Goal: Find specific page/section: Find specific page/section

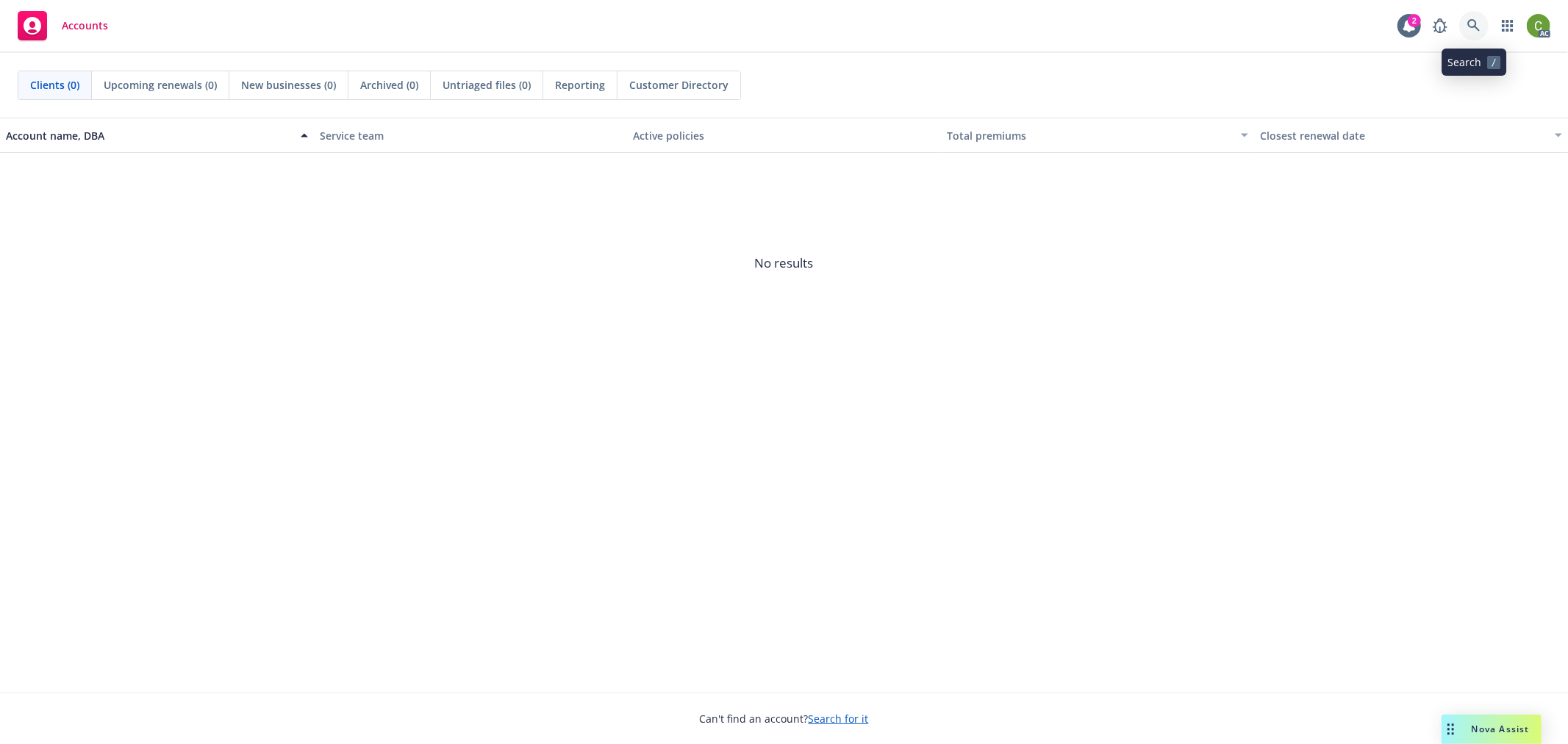
click at [1475, 25] on icon at bounding box center [1474, 25] width 12 height 12
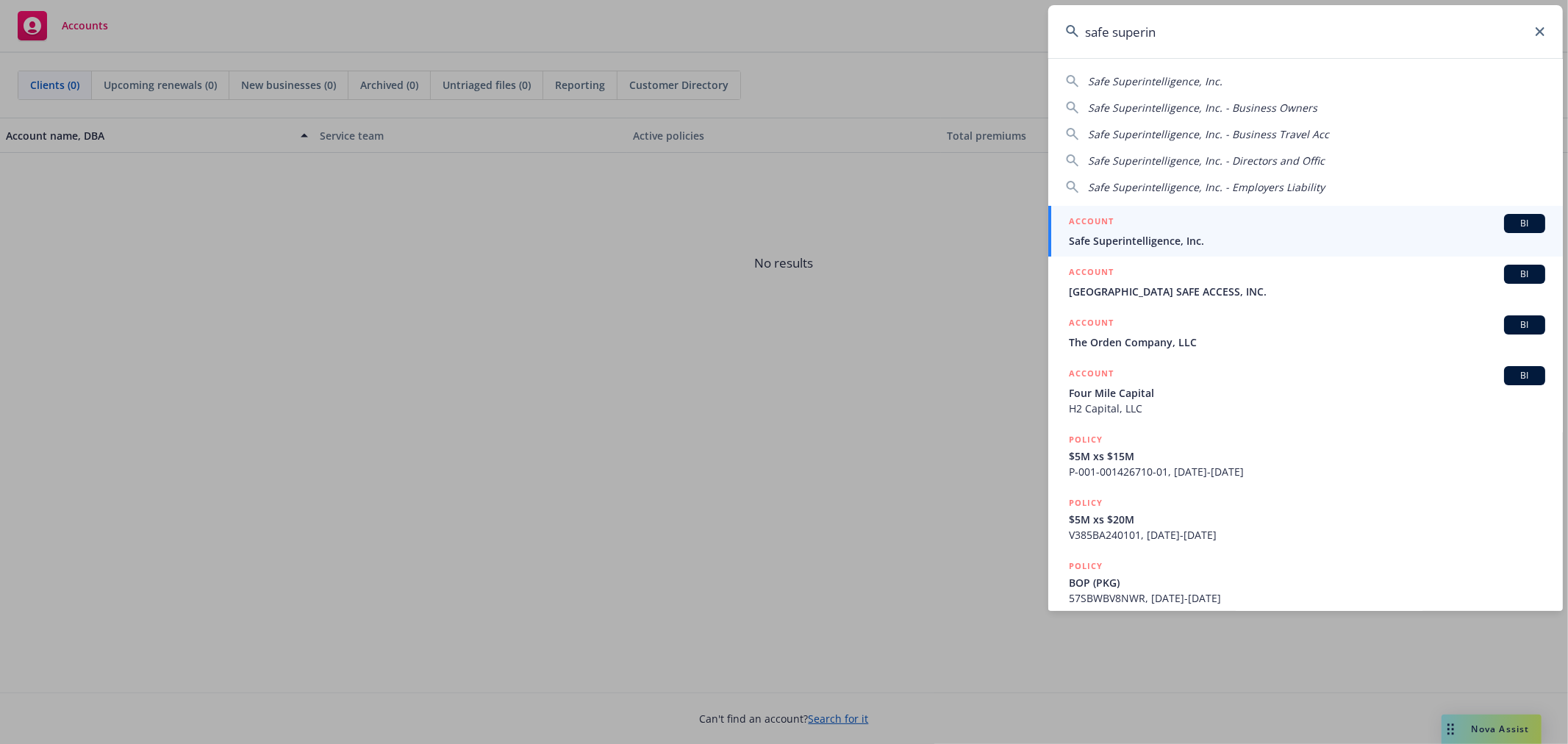
type input "safe superin"
click at [1188, 224] on div "ACCOUNT BI" at bounding box center [1306, 222] width 476 height 19
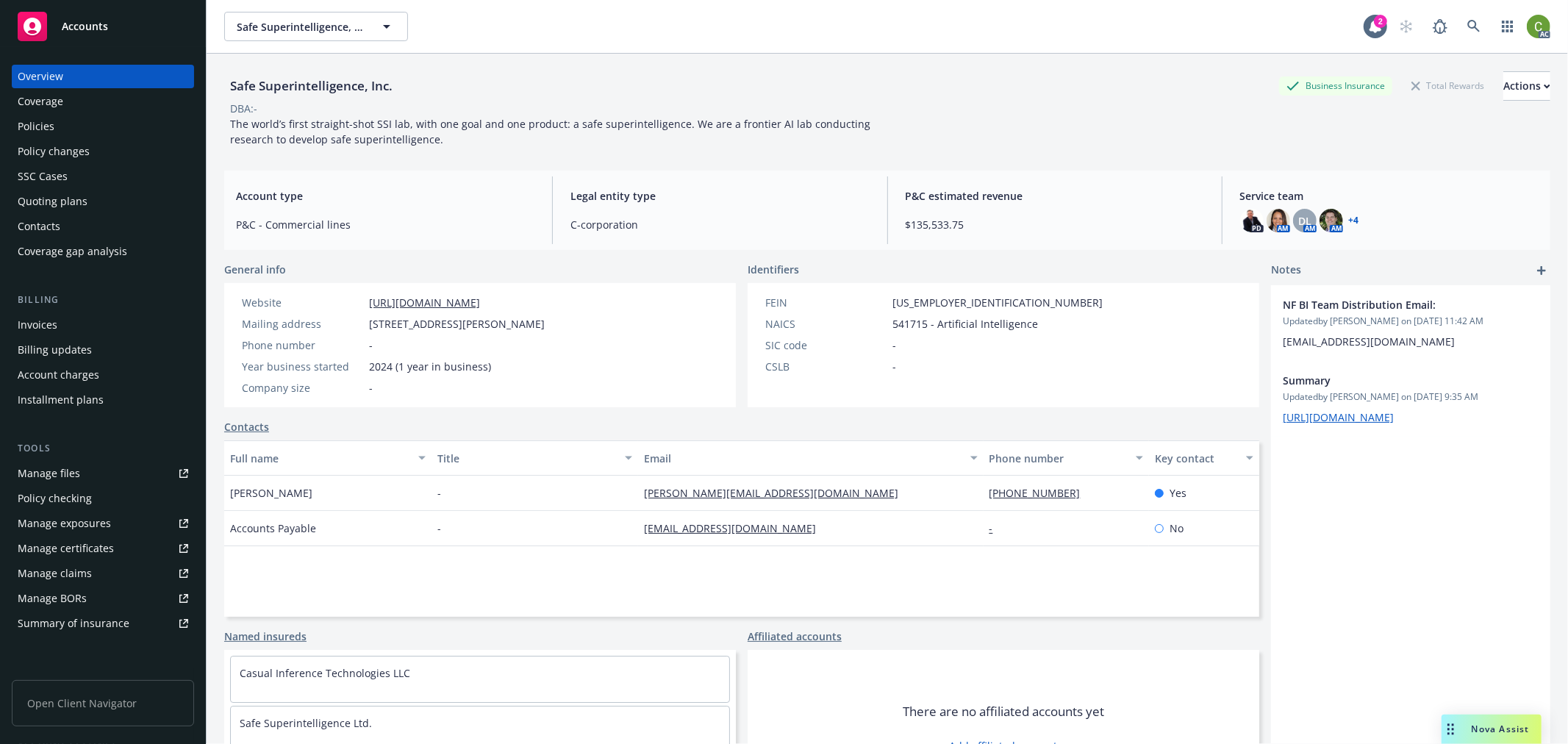
click at [45, 125] on div "Policies" at bounding box center [36, 126] width 36 height 23
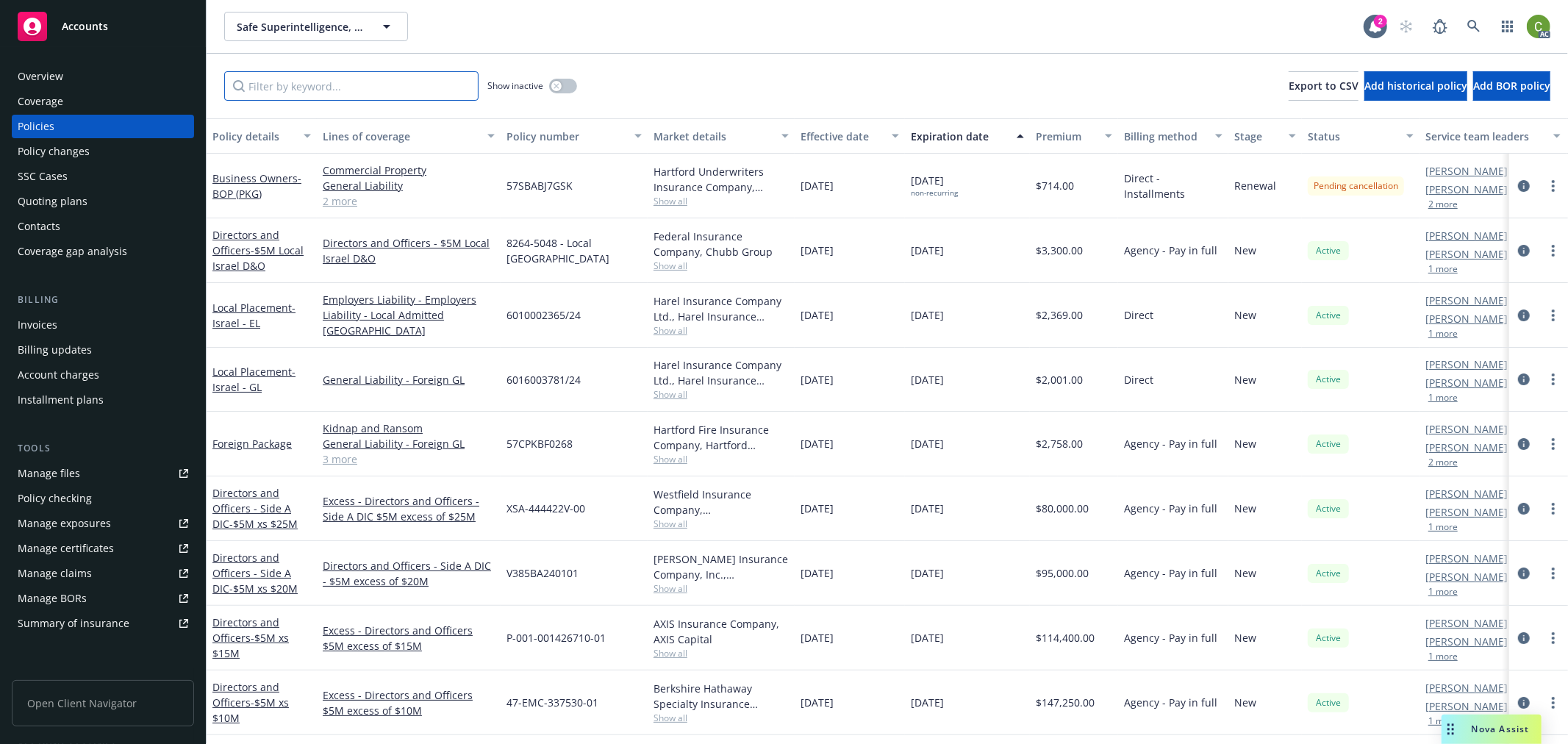
click at [408, 85] on input "Filter by keyword..." at bounding box center [352, 85] width 255 height 29
drag, startPoint x: 1508, startPoint y: 246, endPoint x: 1503, endPoint y: 252, distance: 7.8
click at [1518, 245] on icon "circleInformation" at bounding box center [1524, 250] width 12 height 12
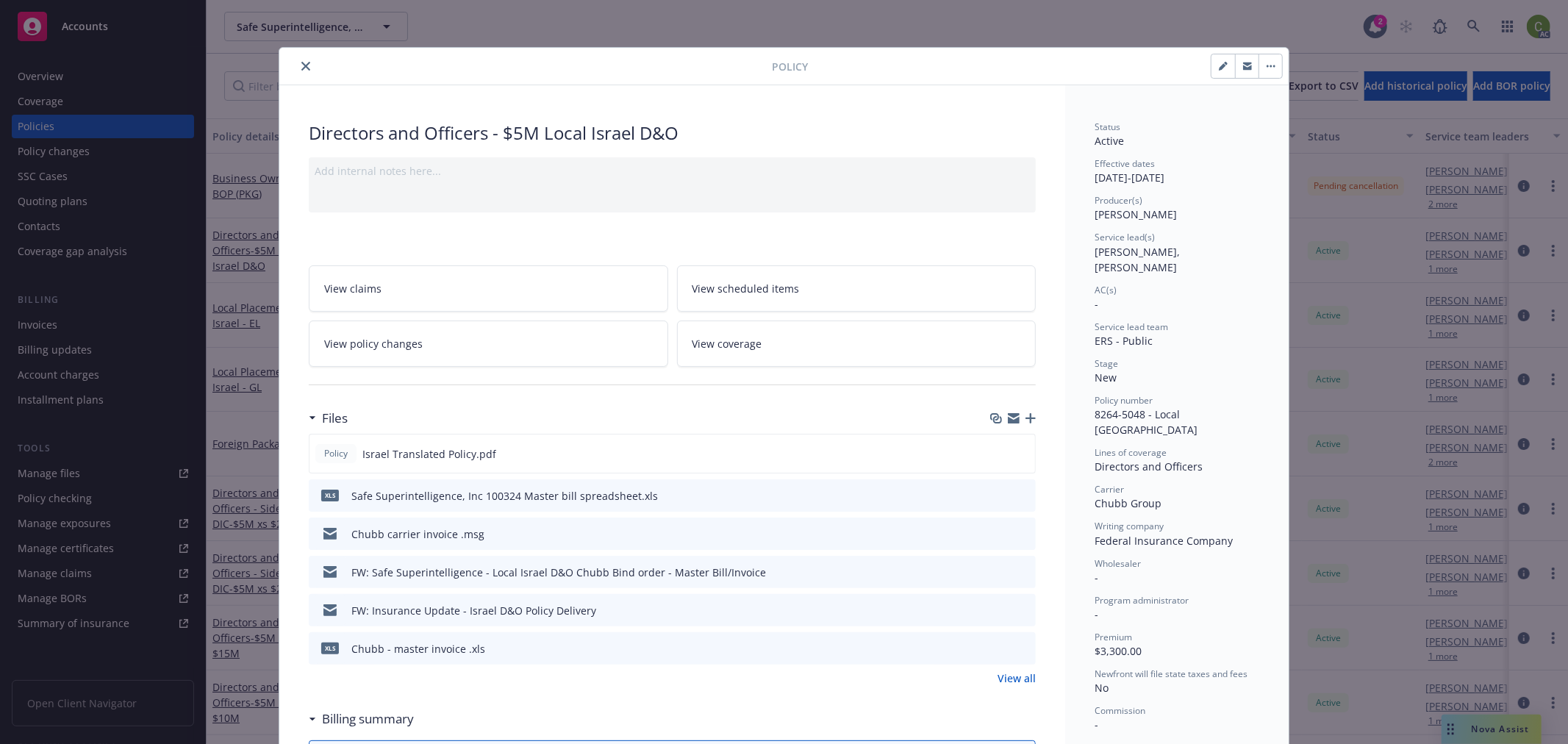
click at [302, 65] on icon "close" at bounding box center [306, 66] width 9 height 9
click at [1476, 19] on link at bounding box center [1474, 26] width 29 height 29
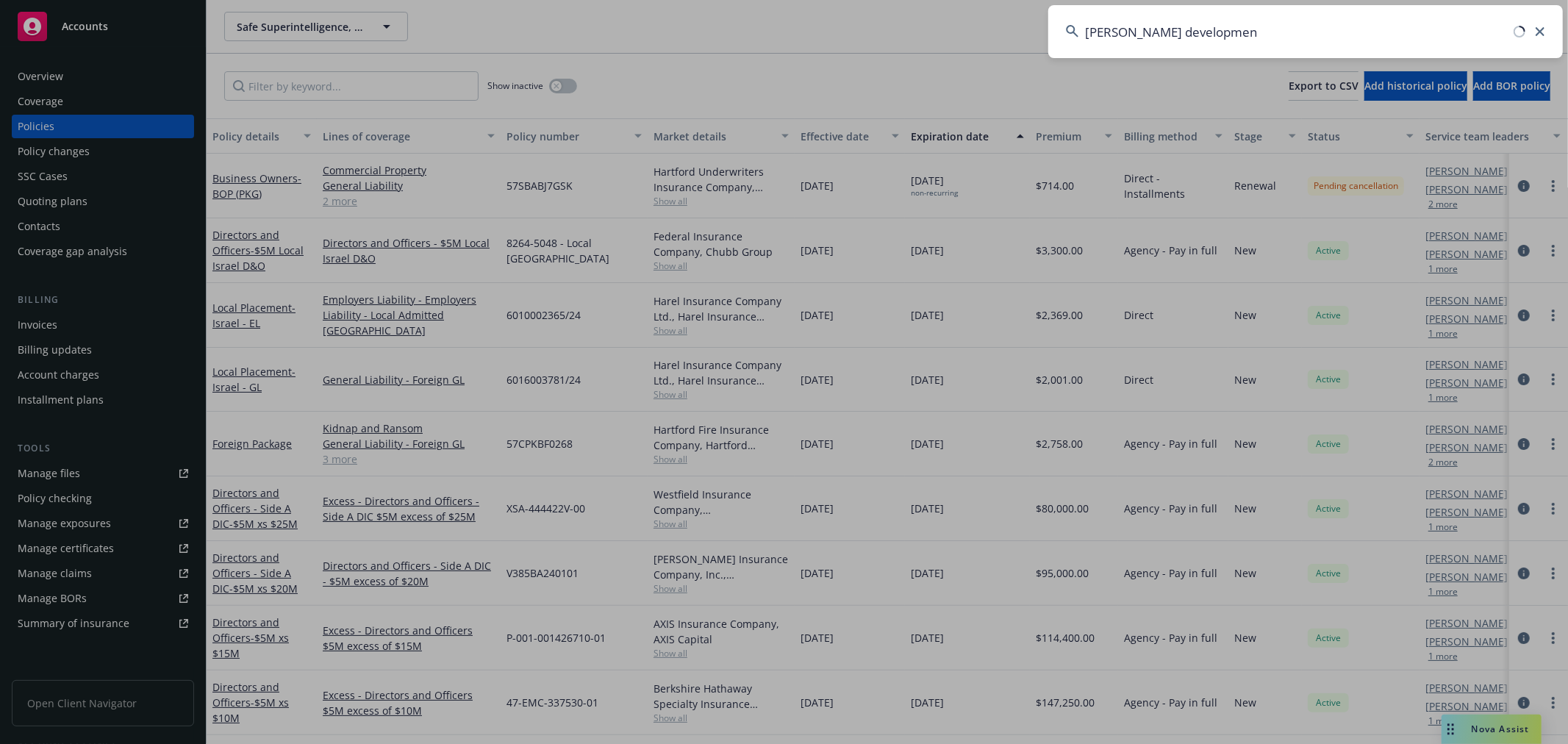
type input "[PERSON_NAME] development"
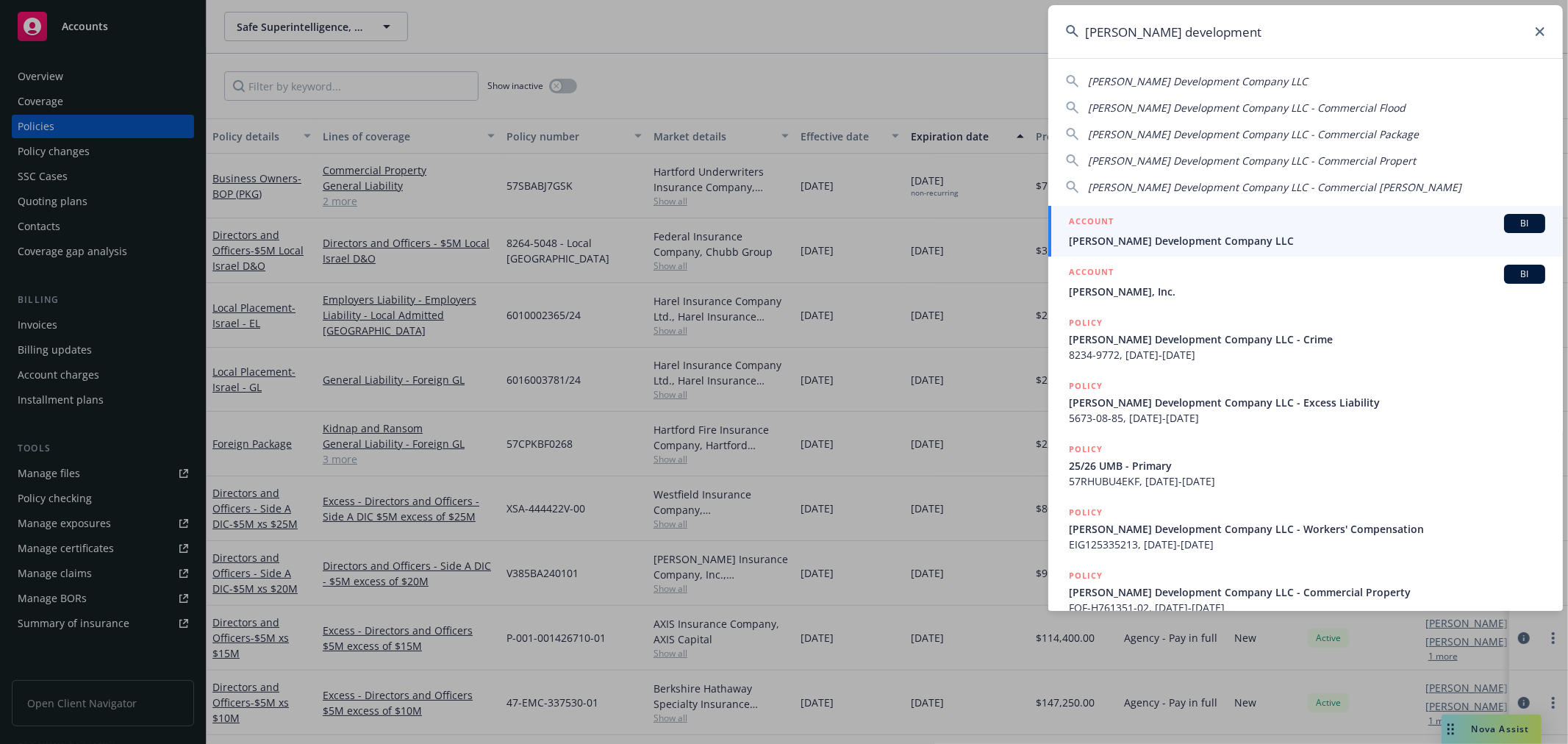
click at [1190, 235] on span "[PERSON_NAME] Development Company LLC" at bounding box center [1306, 240] width 476 height 15
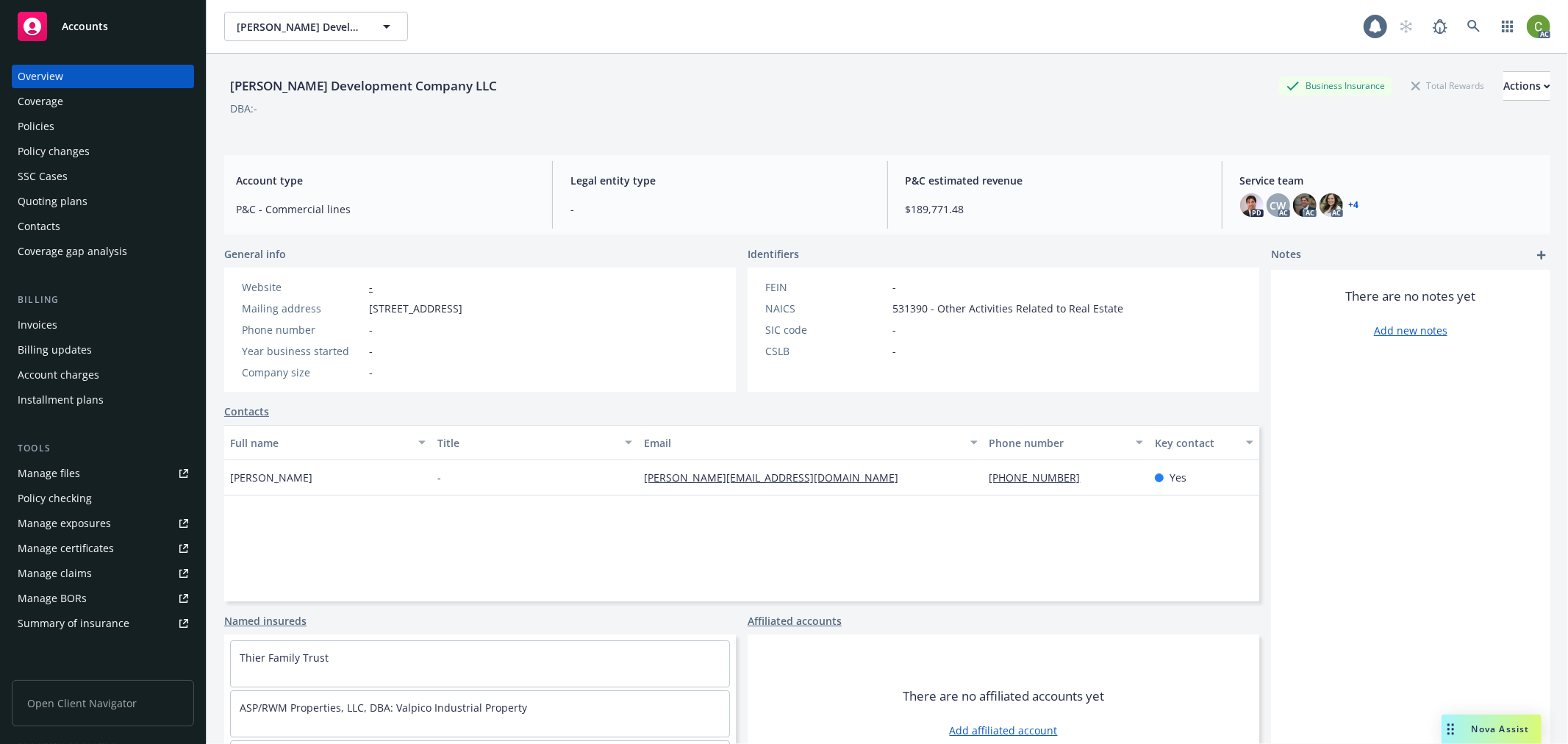
click at [97, 315] on div "Invoices" at bounding box center [103, 325] width 171 height 23
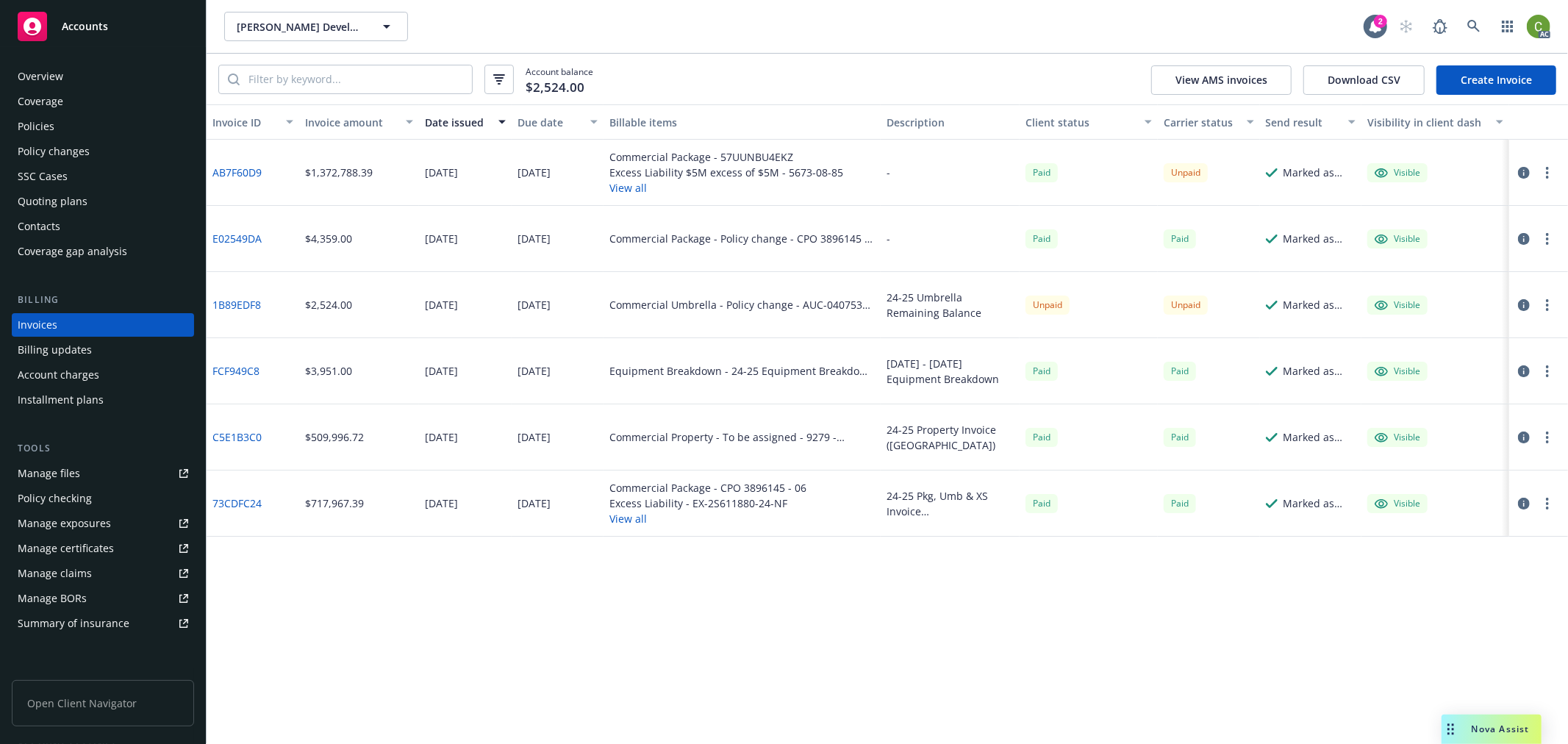
click at [78, 127] on div "Policies" at bounding box center [103, 126] width 171 height 23
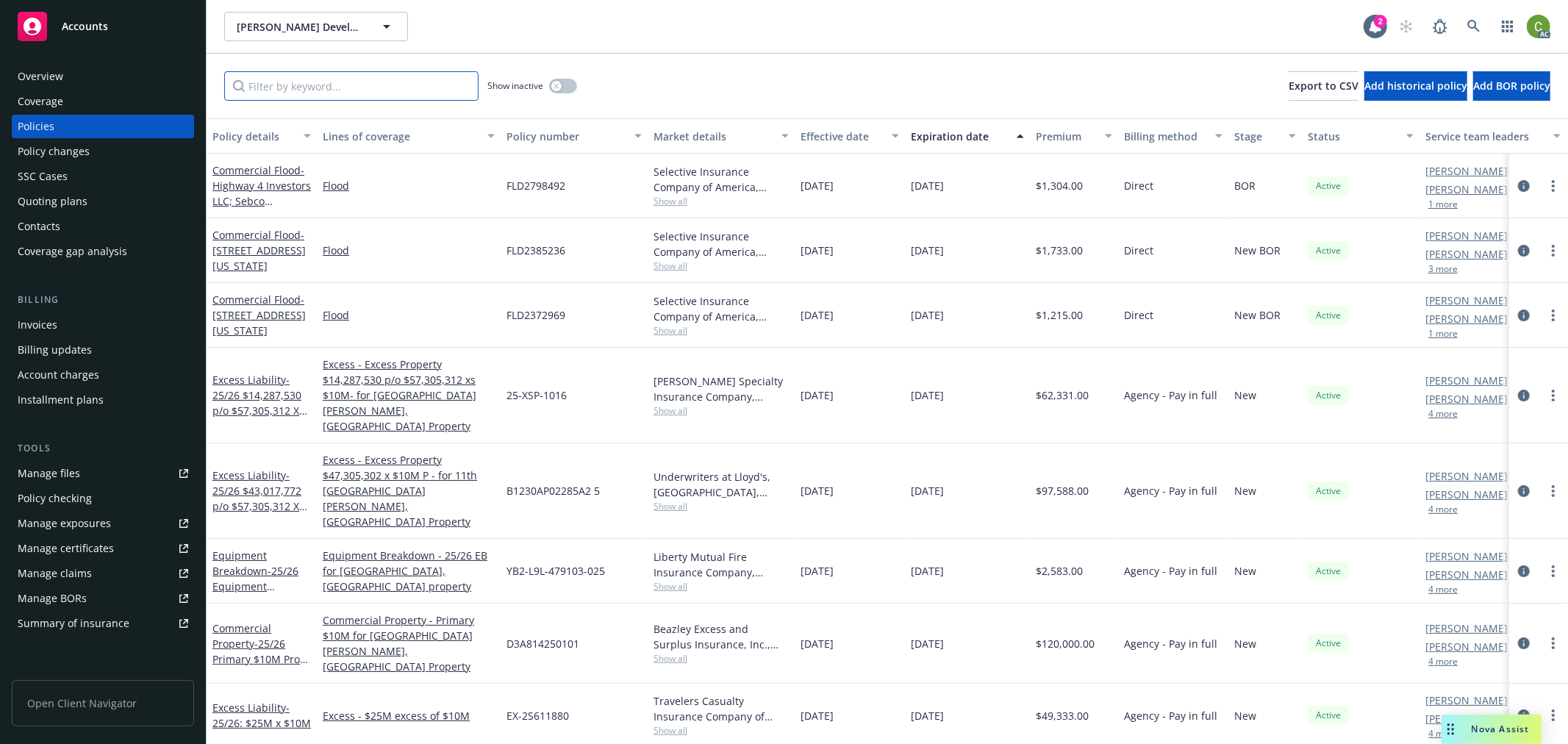
click at [381, 82] on input "Filter by keyword..." at bounding box center [352, 85] width 255 height 29
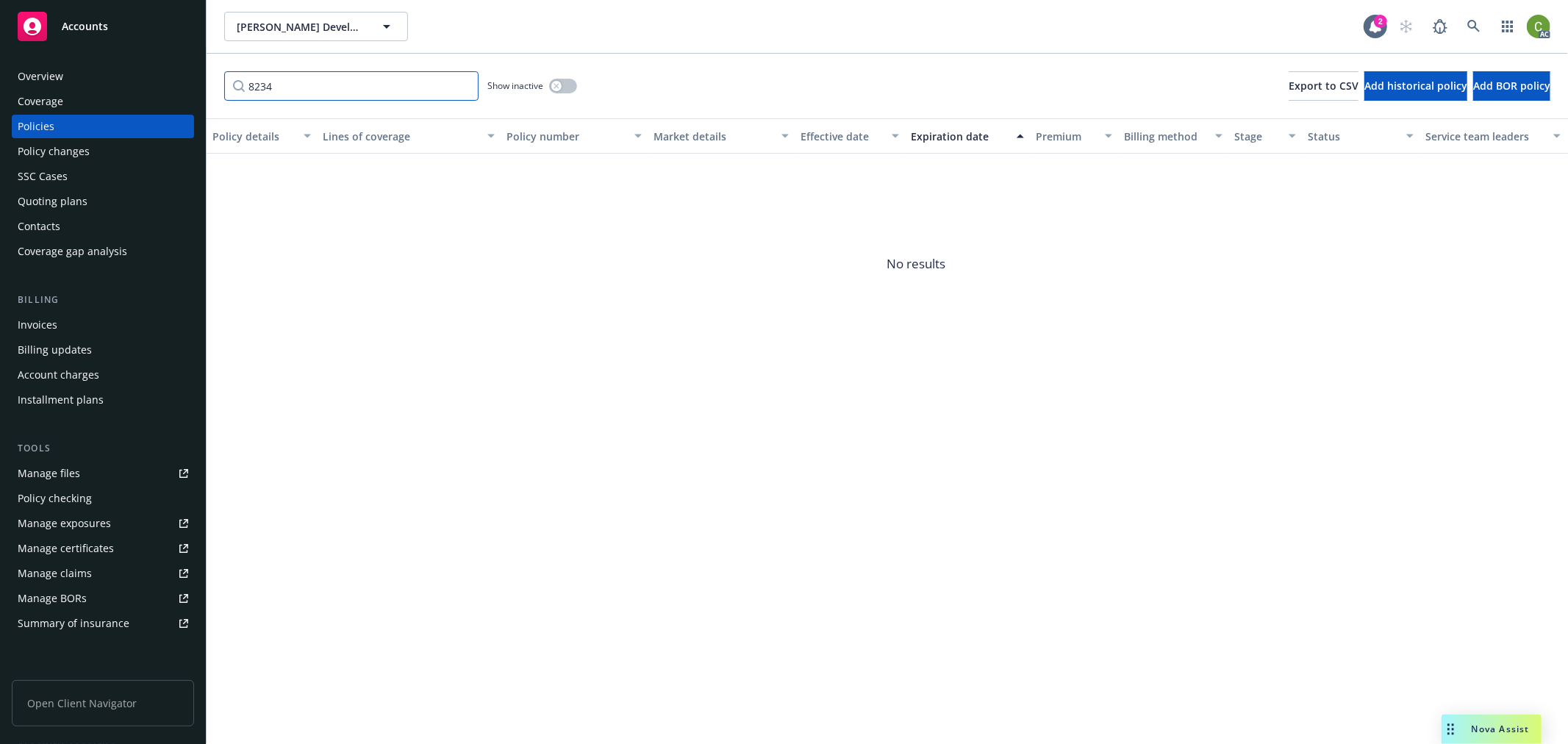
drag, startPoint x: 393, startPoint y: 78, endPoint x: 91, endPoint y: 172, distance: 316.3
click at [6, 94] on div "Accounts Overview Coverage Policies Policy changes SSC Cases Quoting plans Cont…" at bounding box center [784, 372] width 1568 height 744
paste input "G71042674"
type input "G71042674"
click at [467, 85] on input "G71042674" at bounding box center [352, 85] width 255 height 29
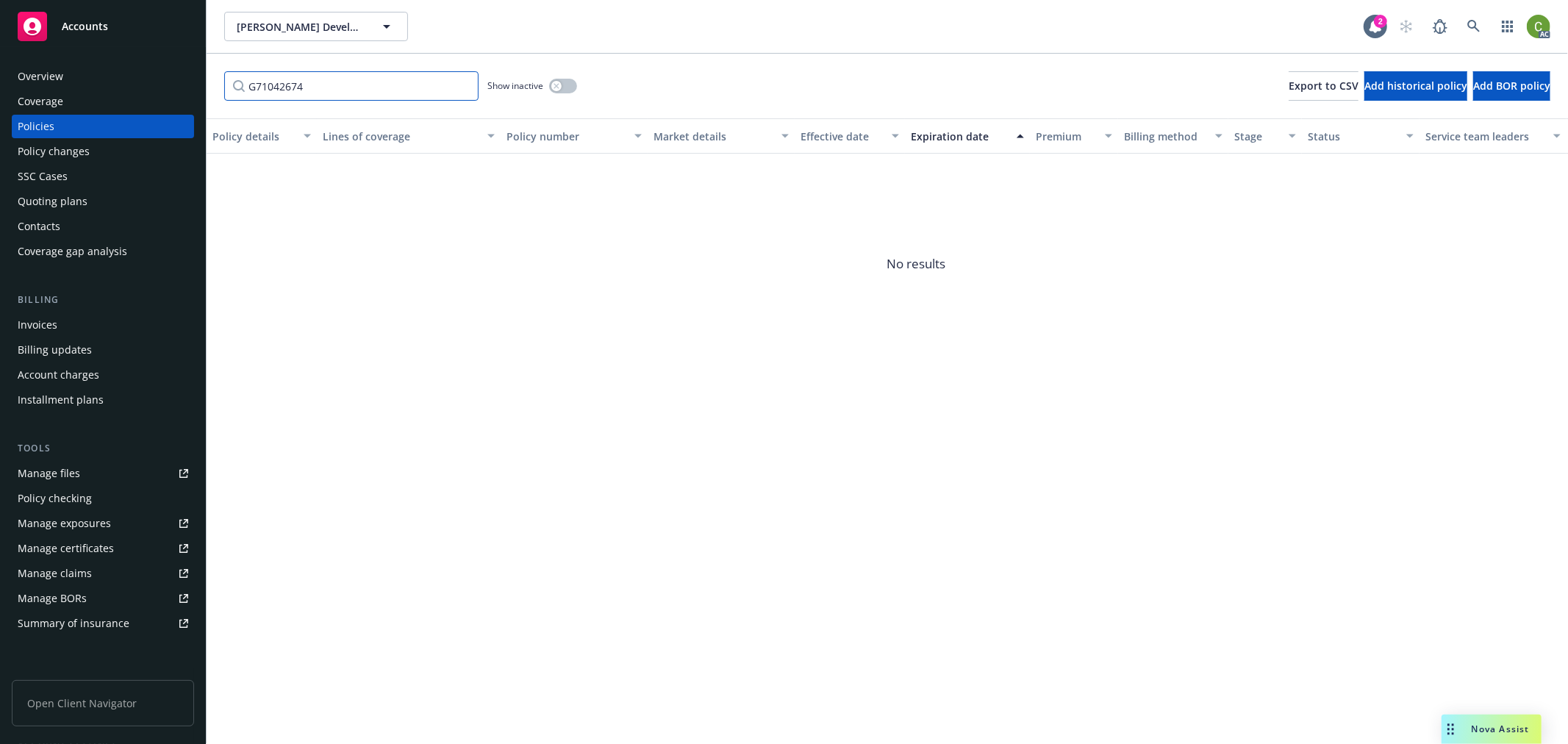
click at [464, 85] on input "G71042674" at bounding box center [352, 85] width 255 height 29
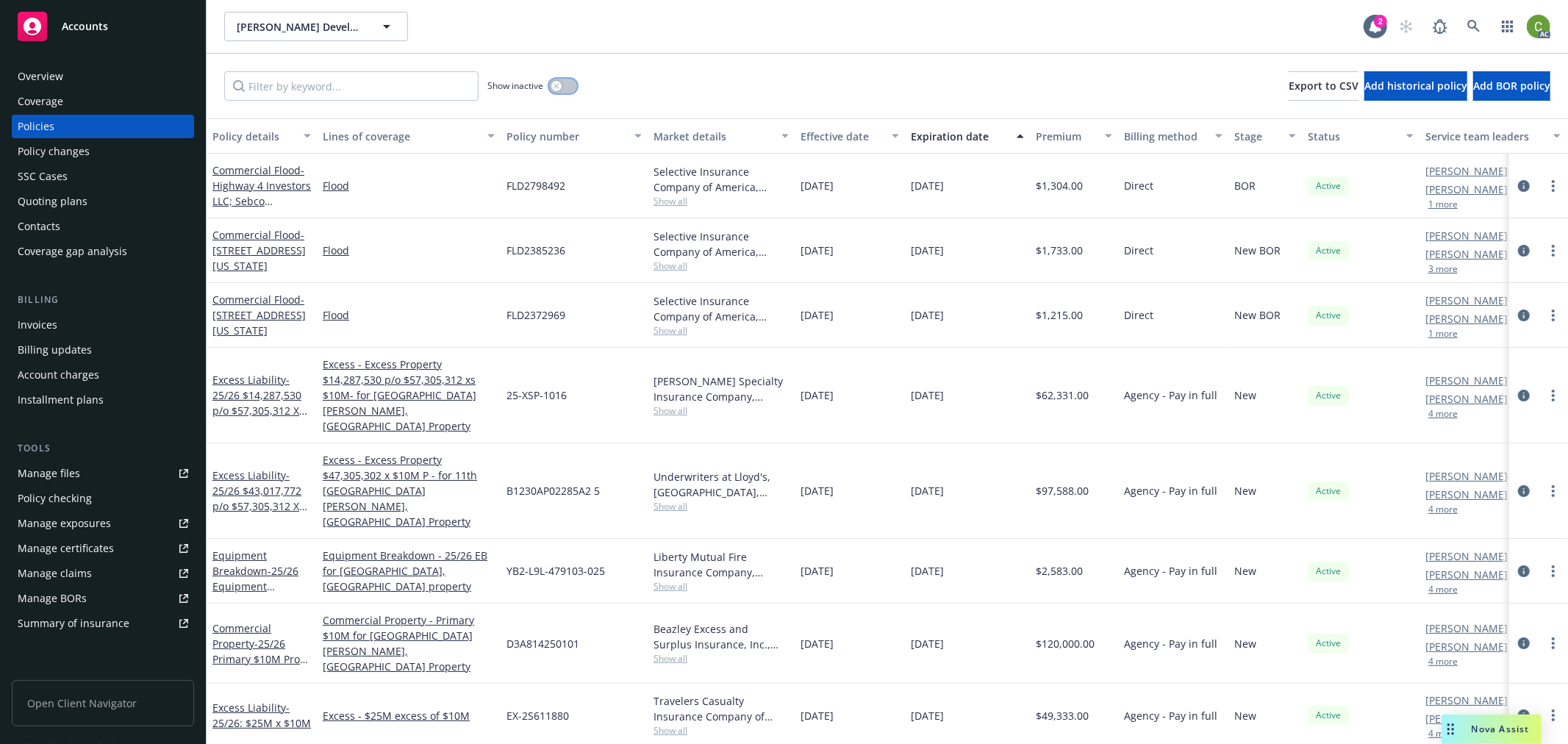
click at [565, 83] on button "button" at bounding box center [562, 85] width 28 height 15
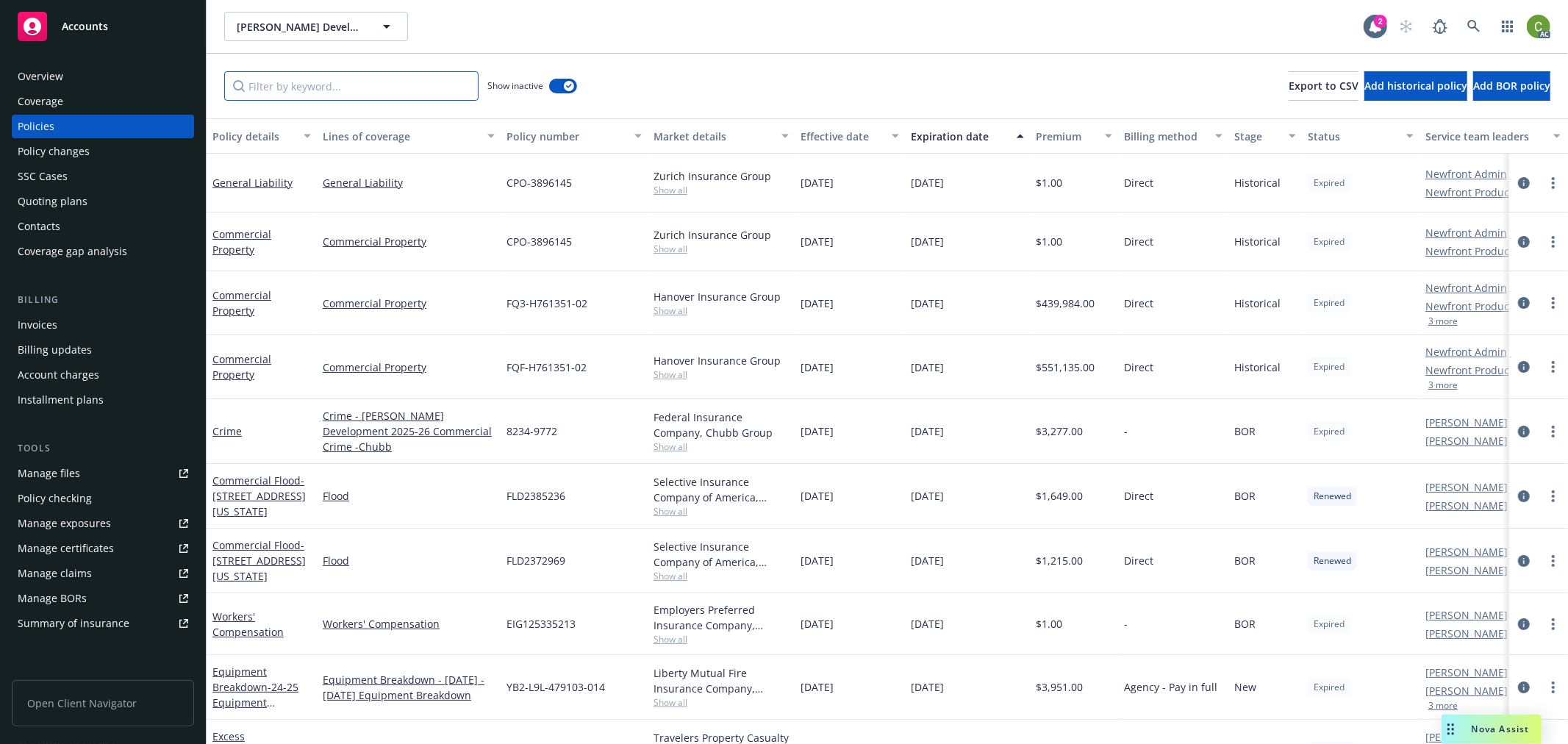
click at [429, 86] on input "Filter by keyword..." at bounding box center [352, 85] width 255 height 29
paste input "G71042674"
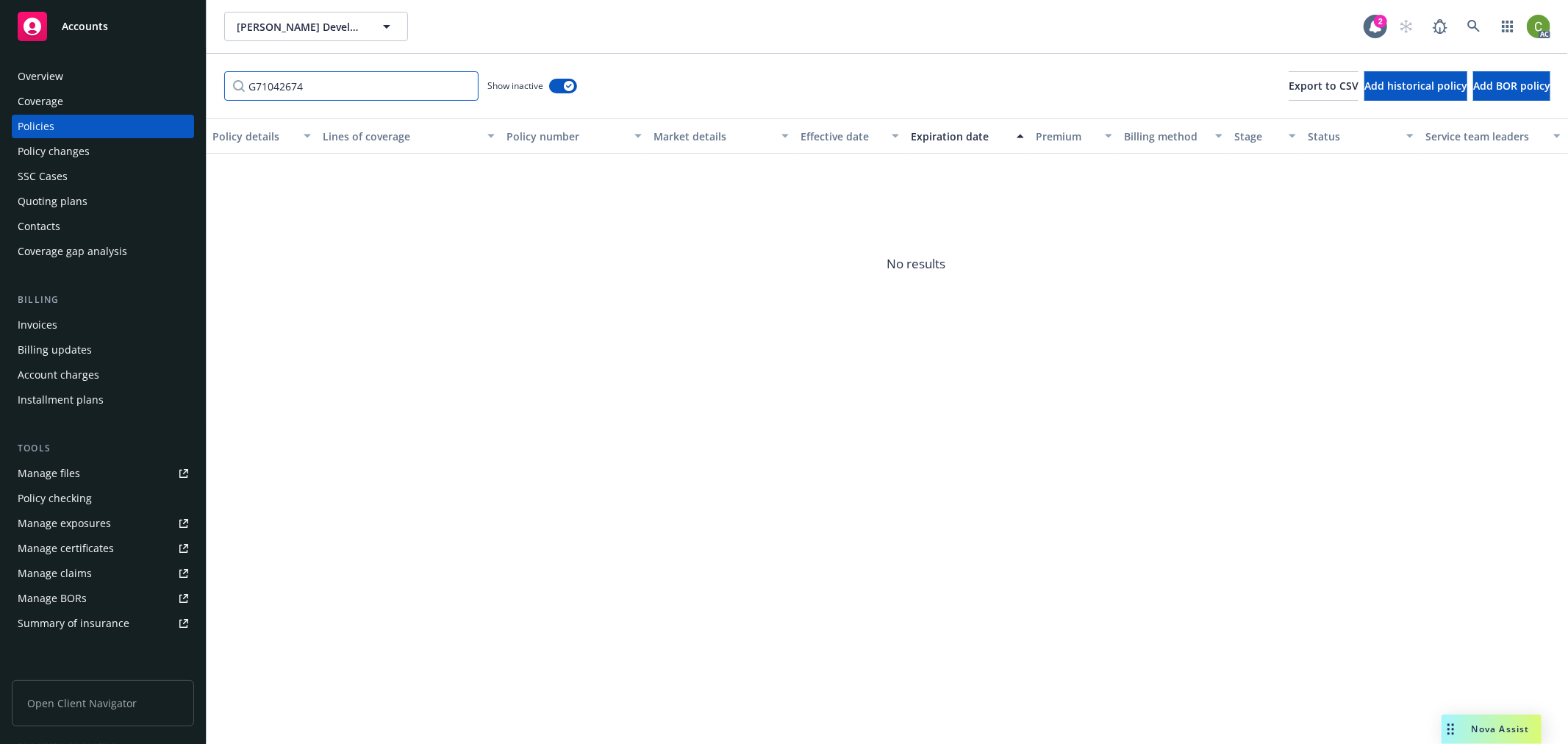
drag, startPoint x: 93, startPoint y: 113, endPoint x: -4, endPoint y: 119, distance: 97.2
click at [0, 119] on html "Accounts Overview Coverage Policies Policy changes SSC Cases Quoting plans Cont…" at bounding box center [784, 372] width 1568 height 744
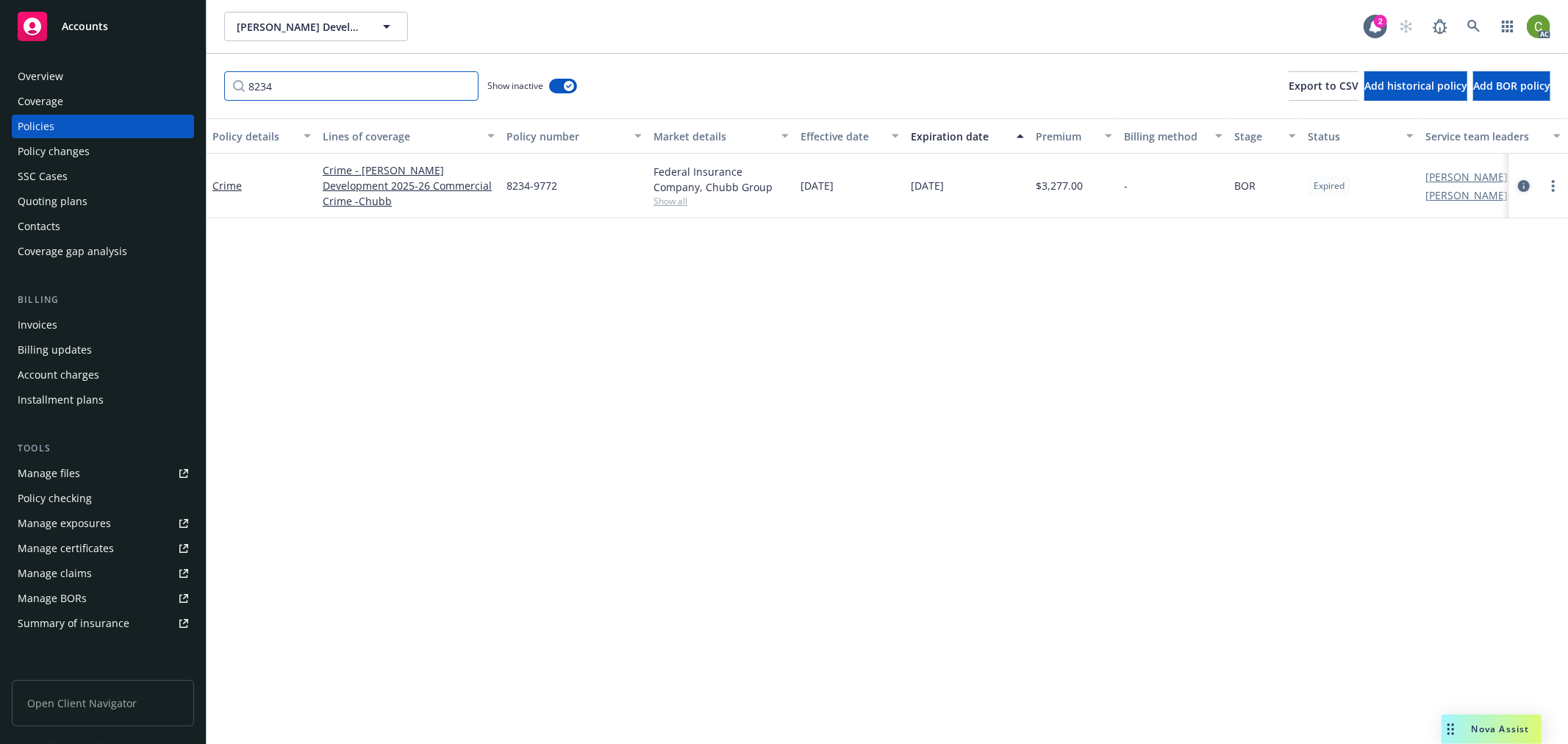
type input "8234"
click at [1521, 184] on icon "circleInformation" at bounding box center [1524, 185] width 12 height 12
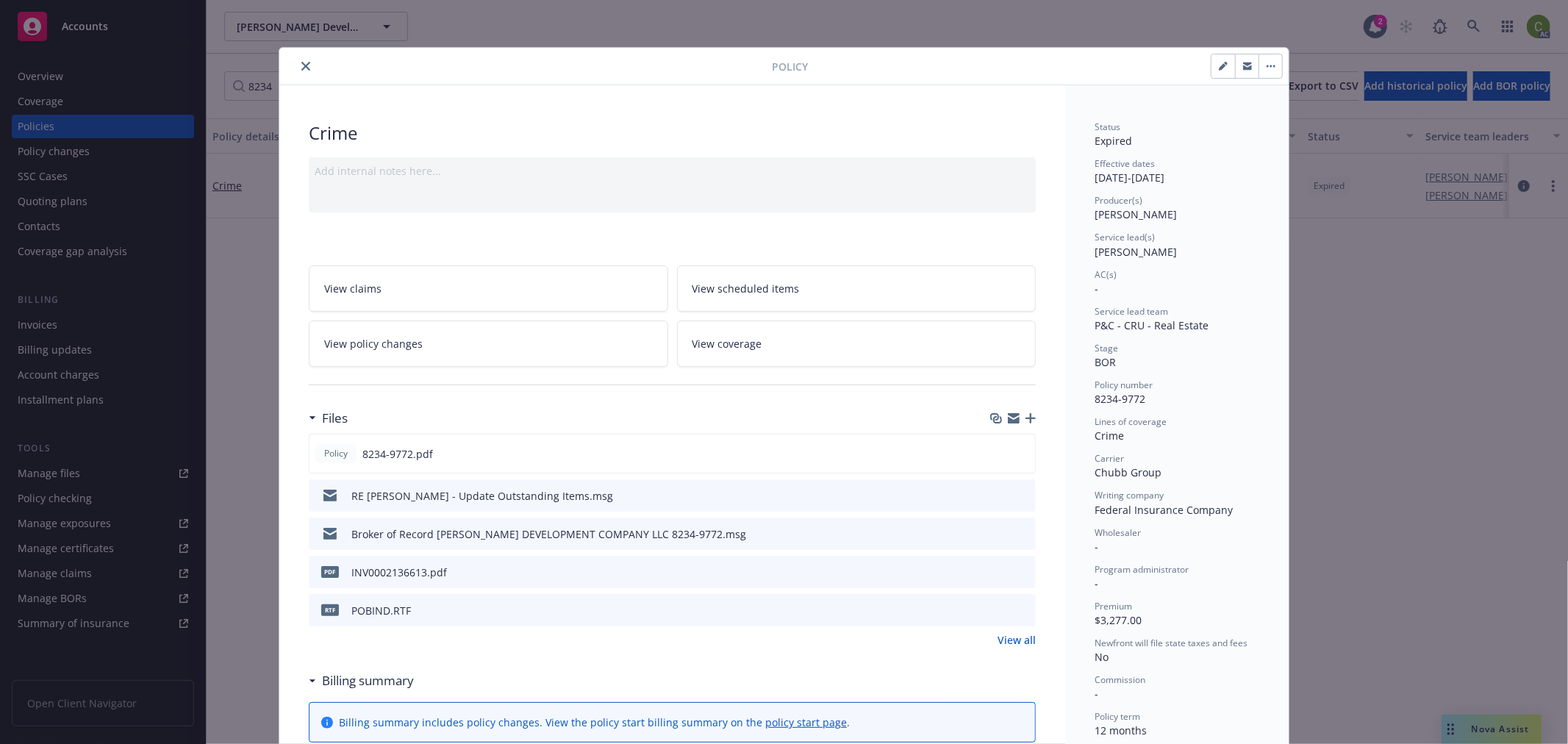
click at [1015, 572] on icon "preview file" at bounding box center [1022, 571] width 13 height 11
drag, startPoint x: 1089, startPoint y: 400, endPoint x: 1140, endPoint y: 398, distance: 51.0
click at [1140, 398] on div "Policy number 8234-9772" at bounding box center [1176, 392] width 165 height 28
copy span "8234-9772"
click at [304, 65] on button "close" at bounding box center [306, 66] width 18 height 18
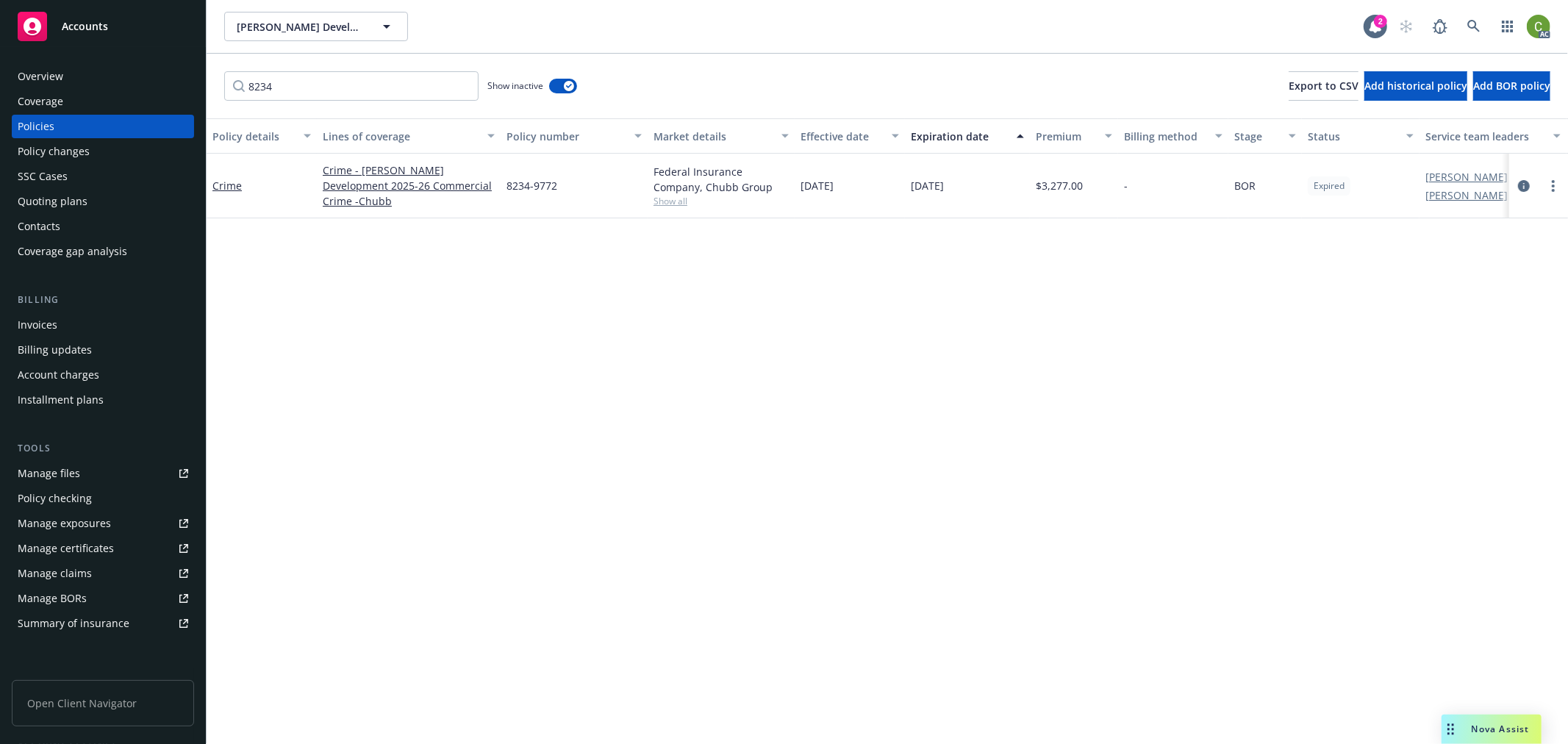
click at [117, 81] on div "Overview" at bounding box center [103, 77] width 171 height 23
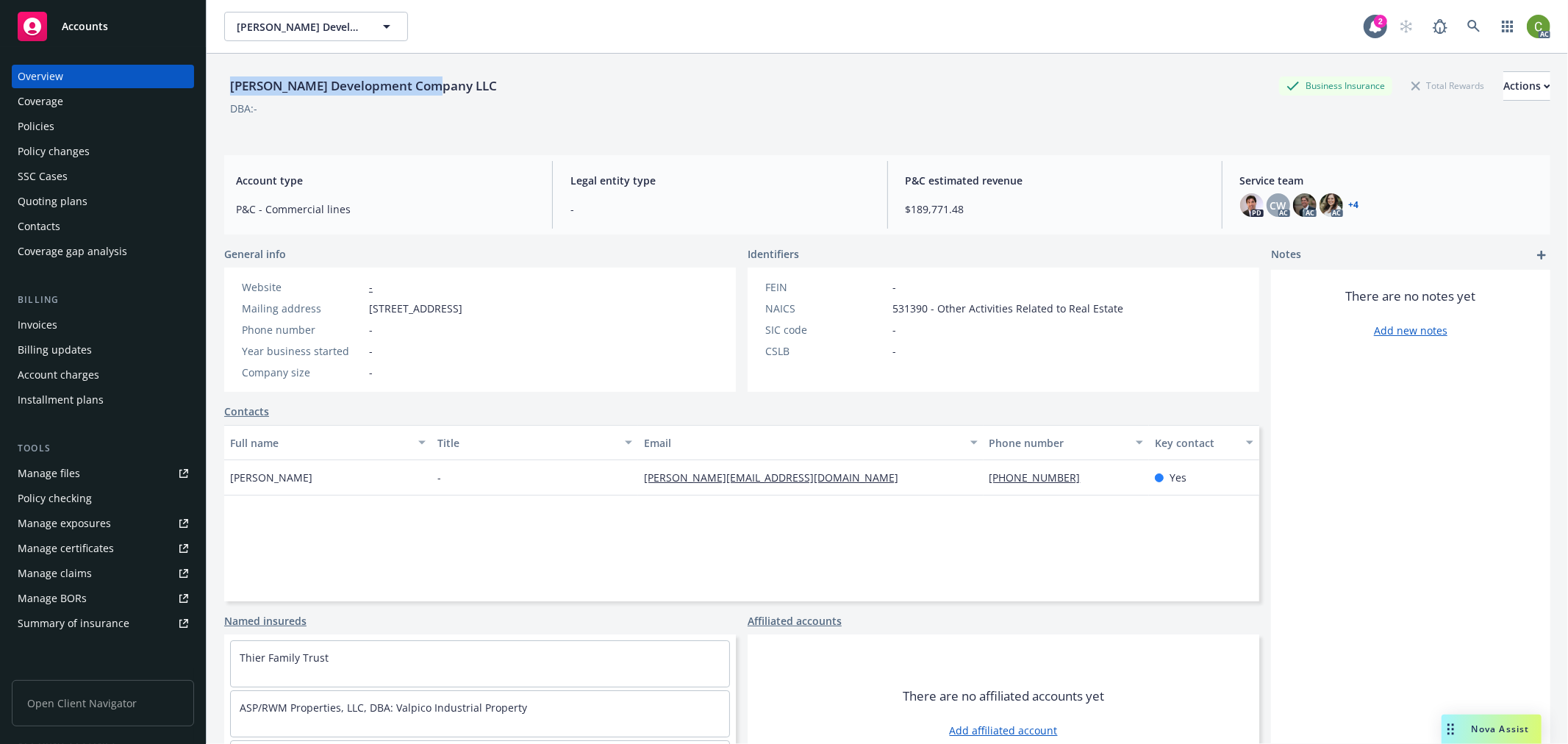
drag, startPoint x: 226, startPoint y: 84, endPoint x: 476, endPoint y: 77, distance: 250.1
click at [476, 77] on div "[PERSON_NAME] Development Company LLC Business Insurance Total Rewards Actions" at bounding box center [887, 85] width 1326 height 29
copy div "[PERSON_NAME] Development Company LLC"
click at [100, 34] on div "Accounts" at bounding box center [103, 26] width 171 height 29
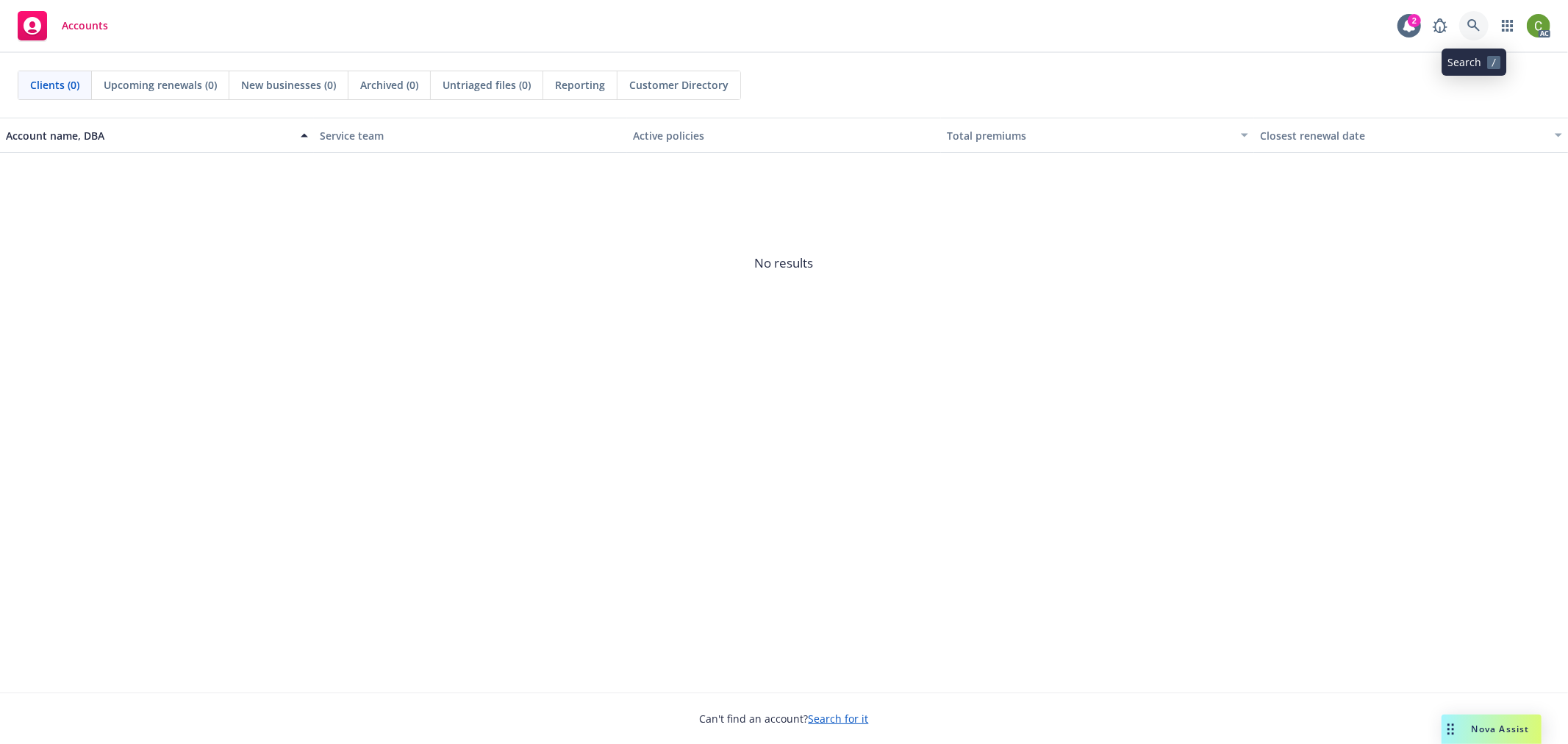
click at [1475, 17] on link at bounding box center [1474, 25] width 29 height 29
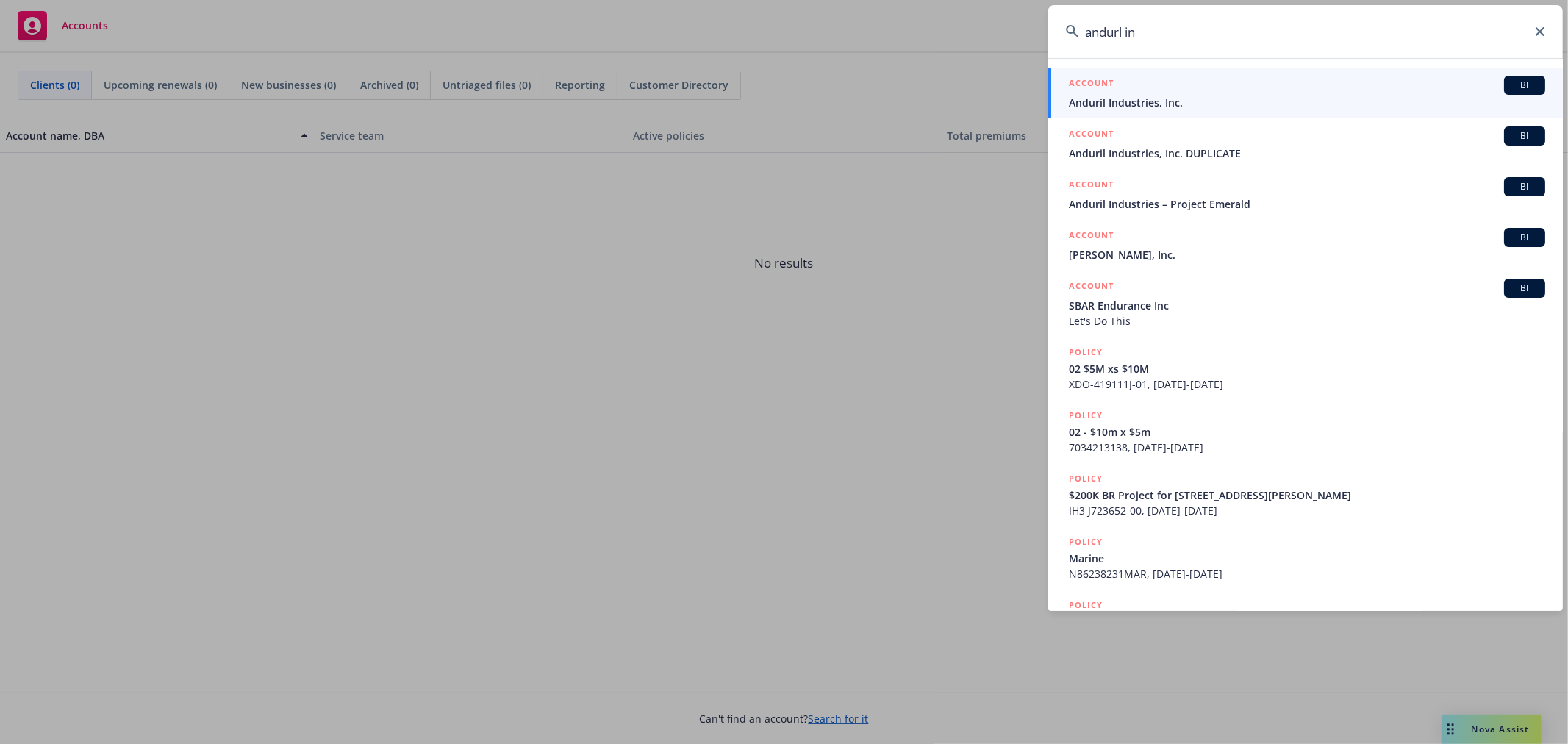
type input "andurl in"
click at [1187, 105] on span "Anduril Industries, Inc." at bounding box center [1306, 102] width 476 height 15
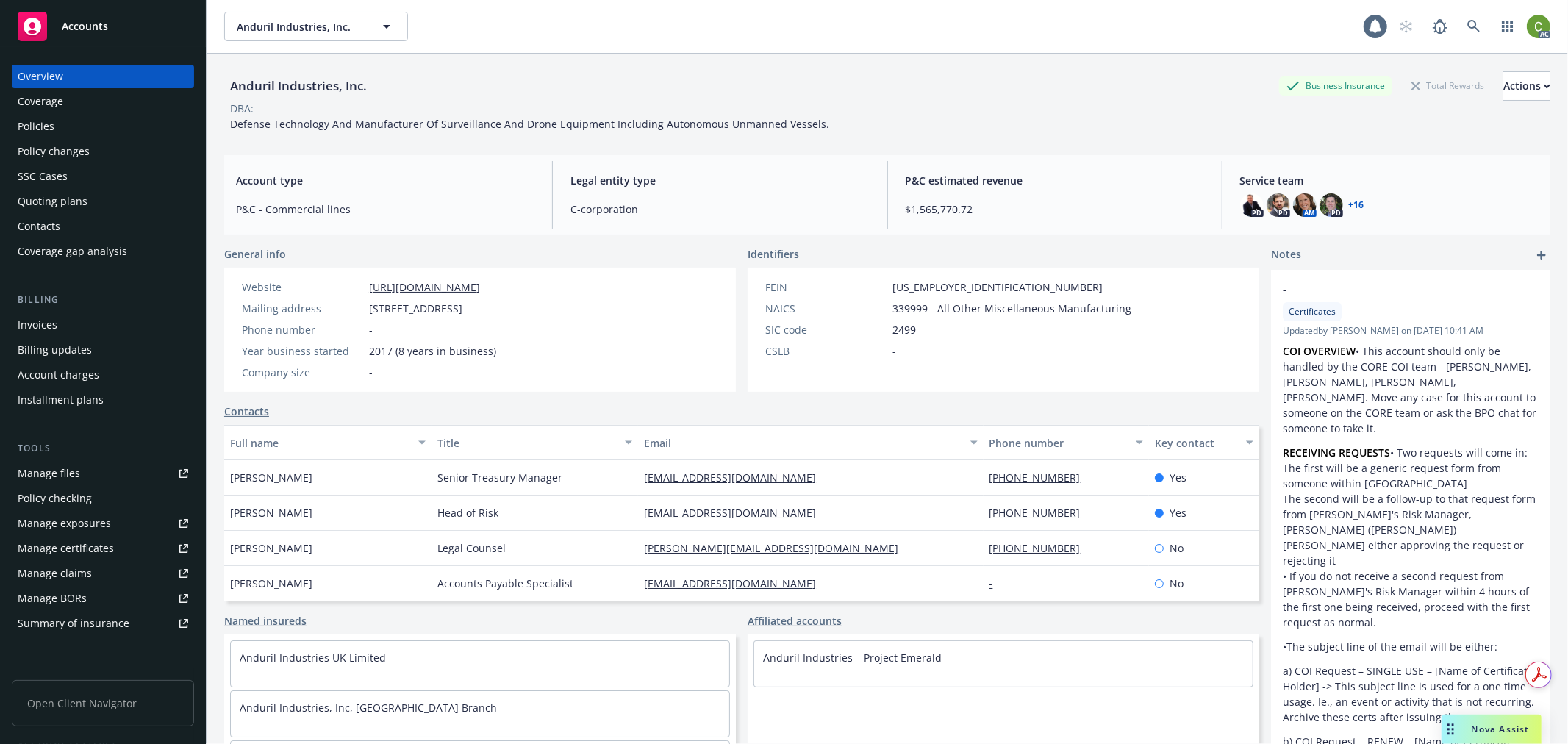
click at [122, 149] on div "Policy changes" at bounding box center [103, 151] width 171 height 23
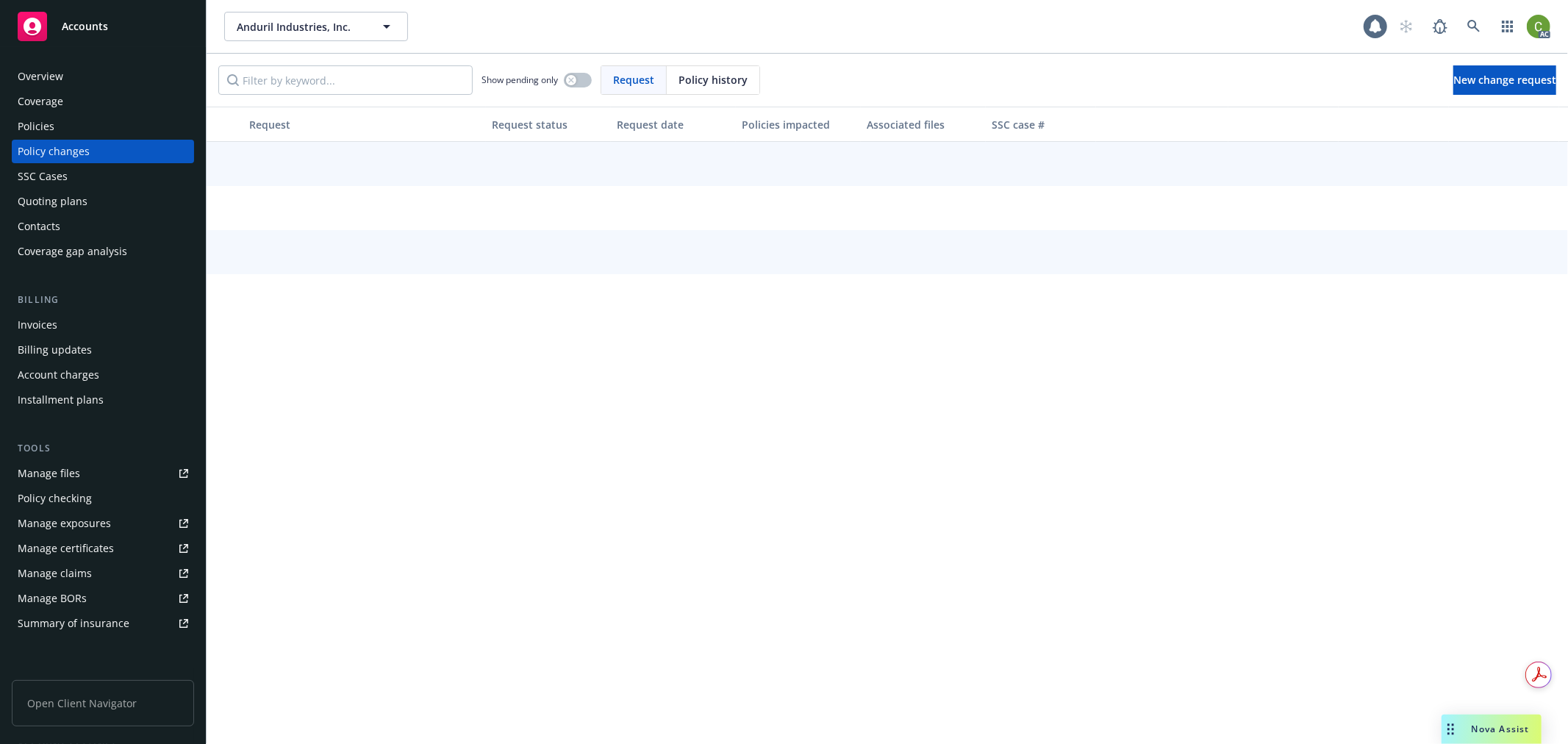
click at [675, 78] on div "Policy history" at bounding box center [713, 79] width 93 height 28
click at [282, 78] on input "Filter by keyword..." at bounding box center [345, 80] width 255 height 29
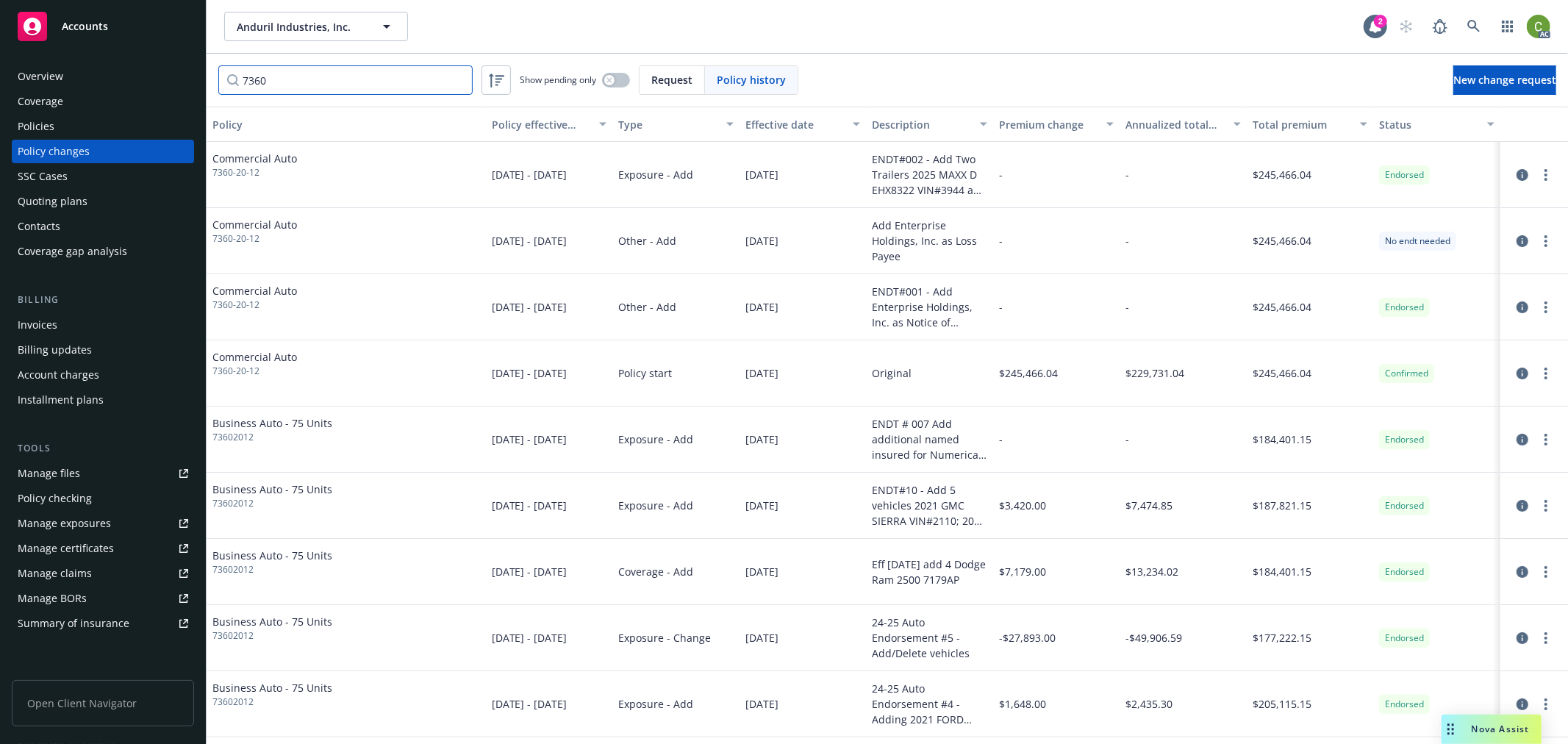
type input "7360"
drag, startPoint x: 270, startPoint y: 184, endPoint x: 212, endPoint y: 187, distance: 58.1
click at [212, 187] on div "Commercial Auto 7360-20-12" at bounding box center [346, 174] width 279 height 66
copy span "7360-20-12"
click at [79, 125] on div "Policies" at bounding box center [103, 126] width 171 height 23
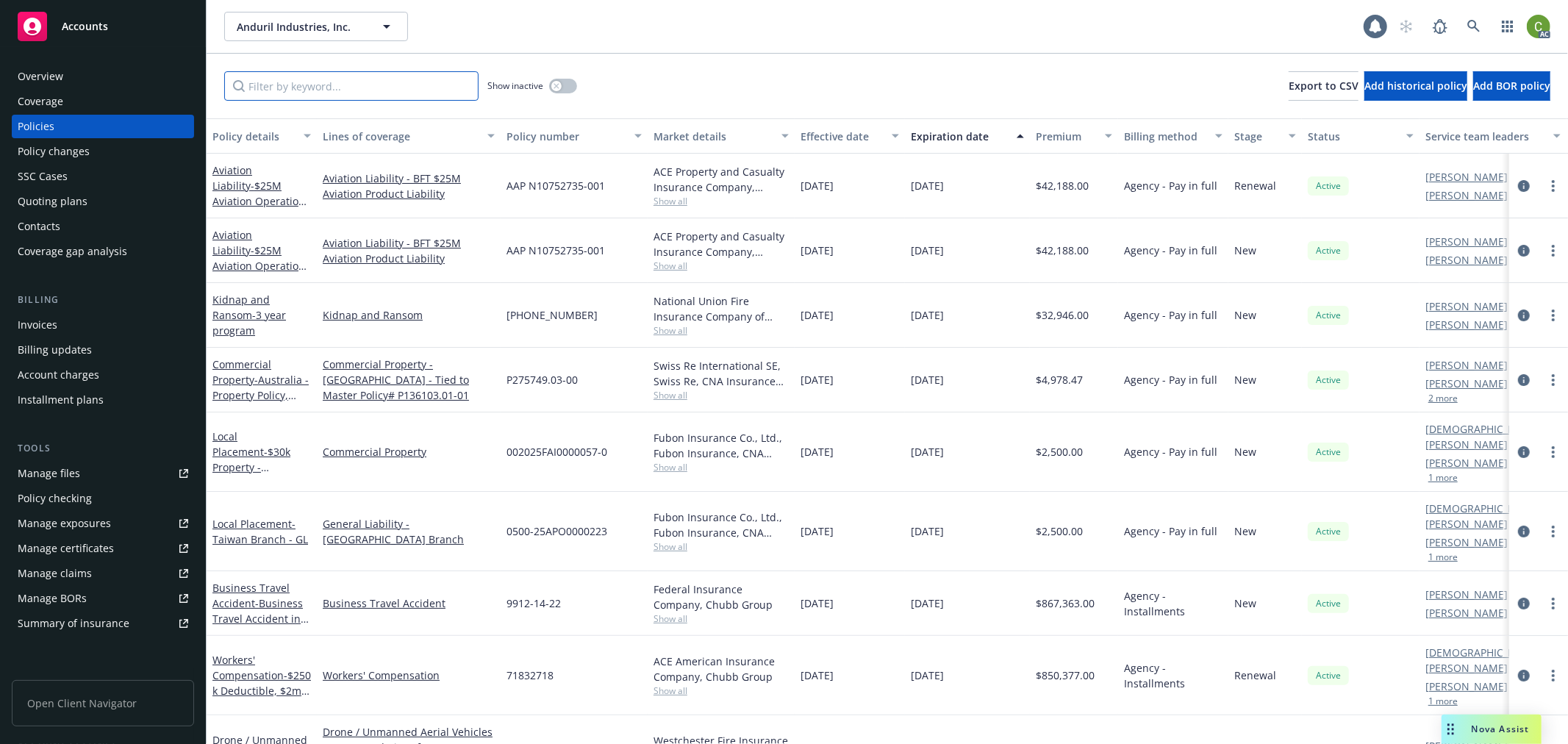
click at [318, 88] on input "Filter by keyword..." at bounding box center [352, 85] width 255 height 29
click at [75, 147] on div "Policy changes" at bounding box center [53, 151] width 72 height 23
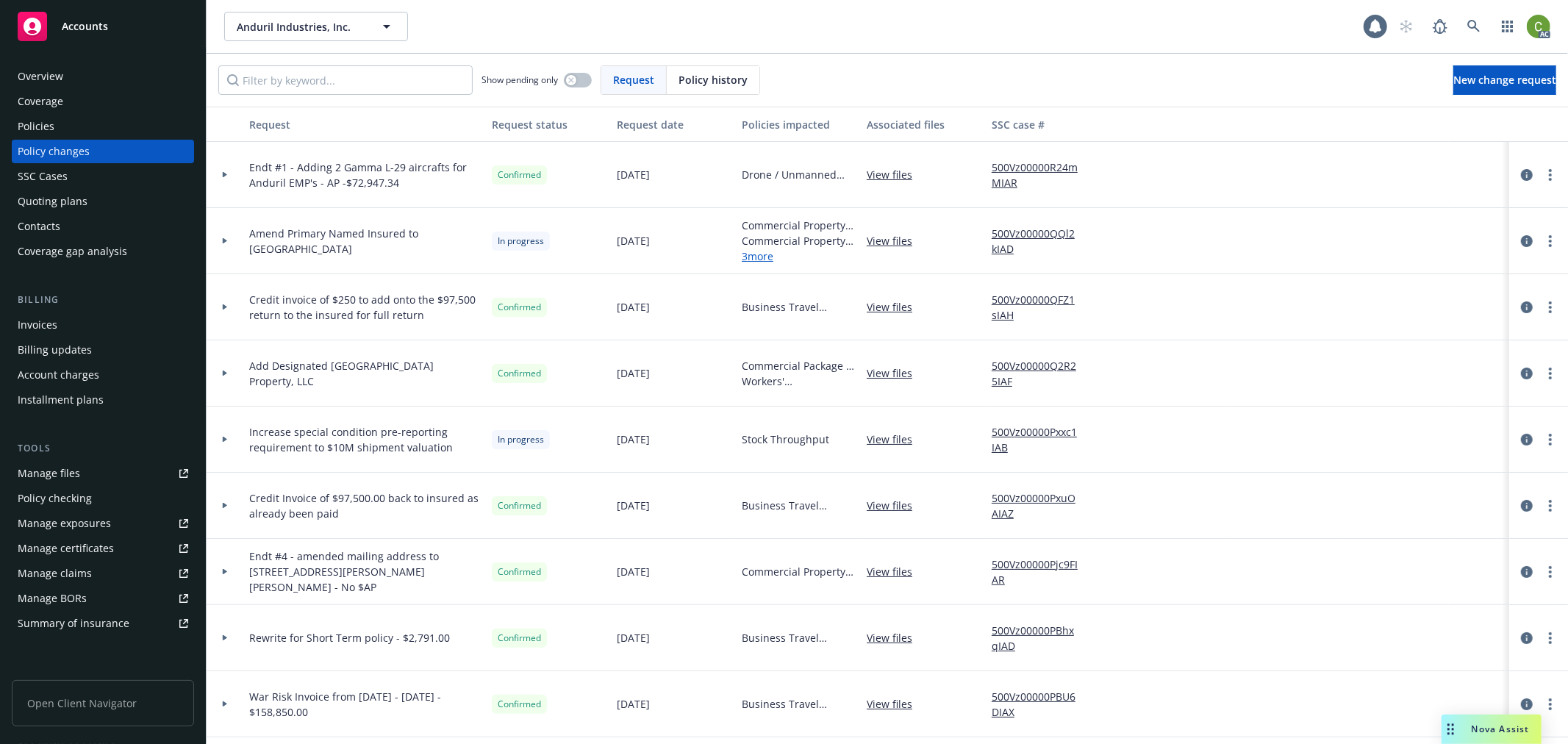
click at [666, 81] on div "Request" at bounding box center [634, 79] width 66 height 28
click at [739, 93] on div "Policy history" at bounding box center [713, 79] width 93 height 28
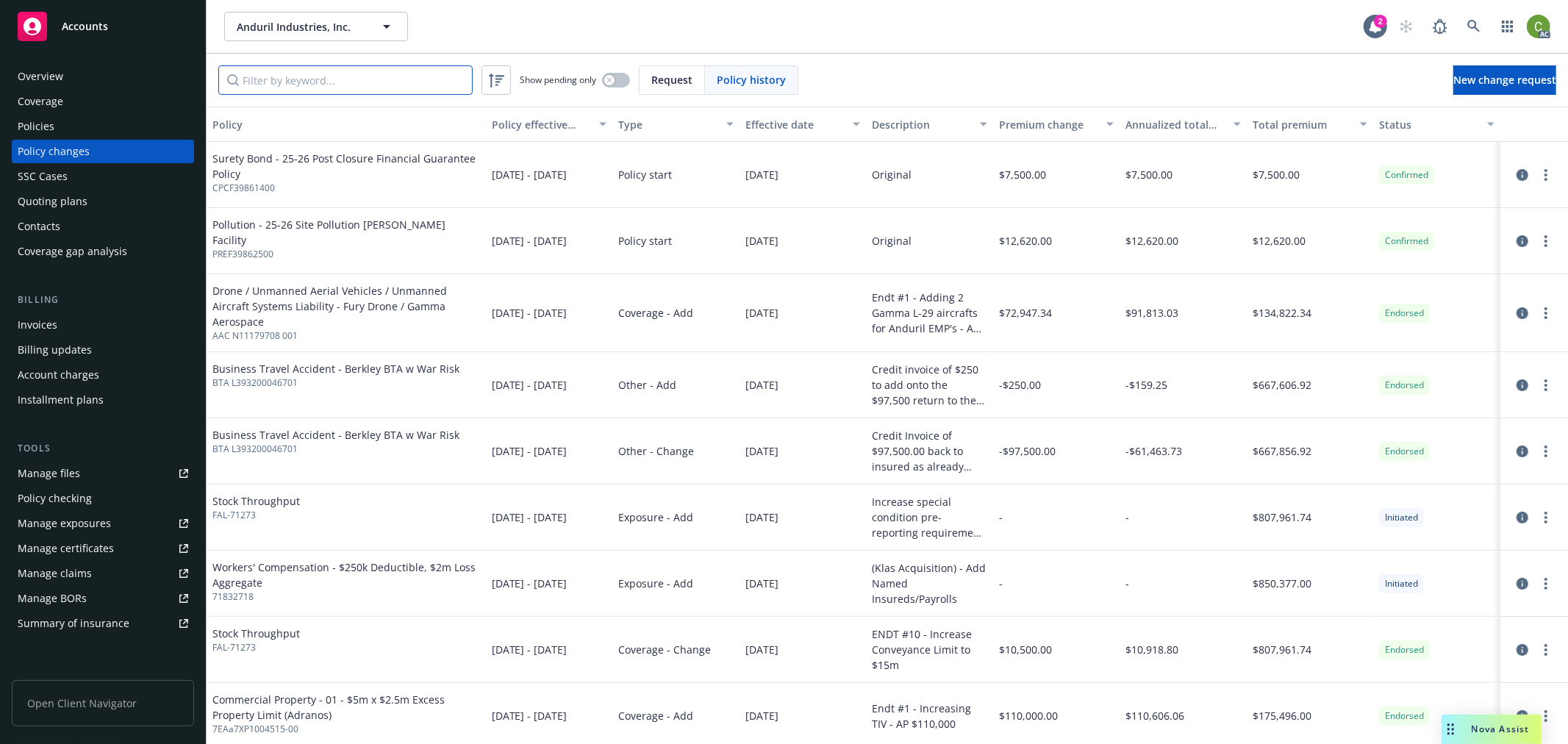
click at [331, 78] on input "Filter by keyword..." at bounding box center [345, 80] width 255 height 29
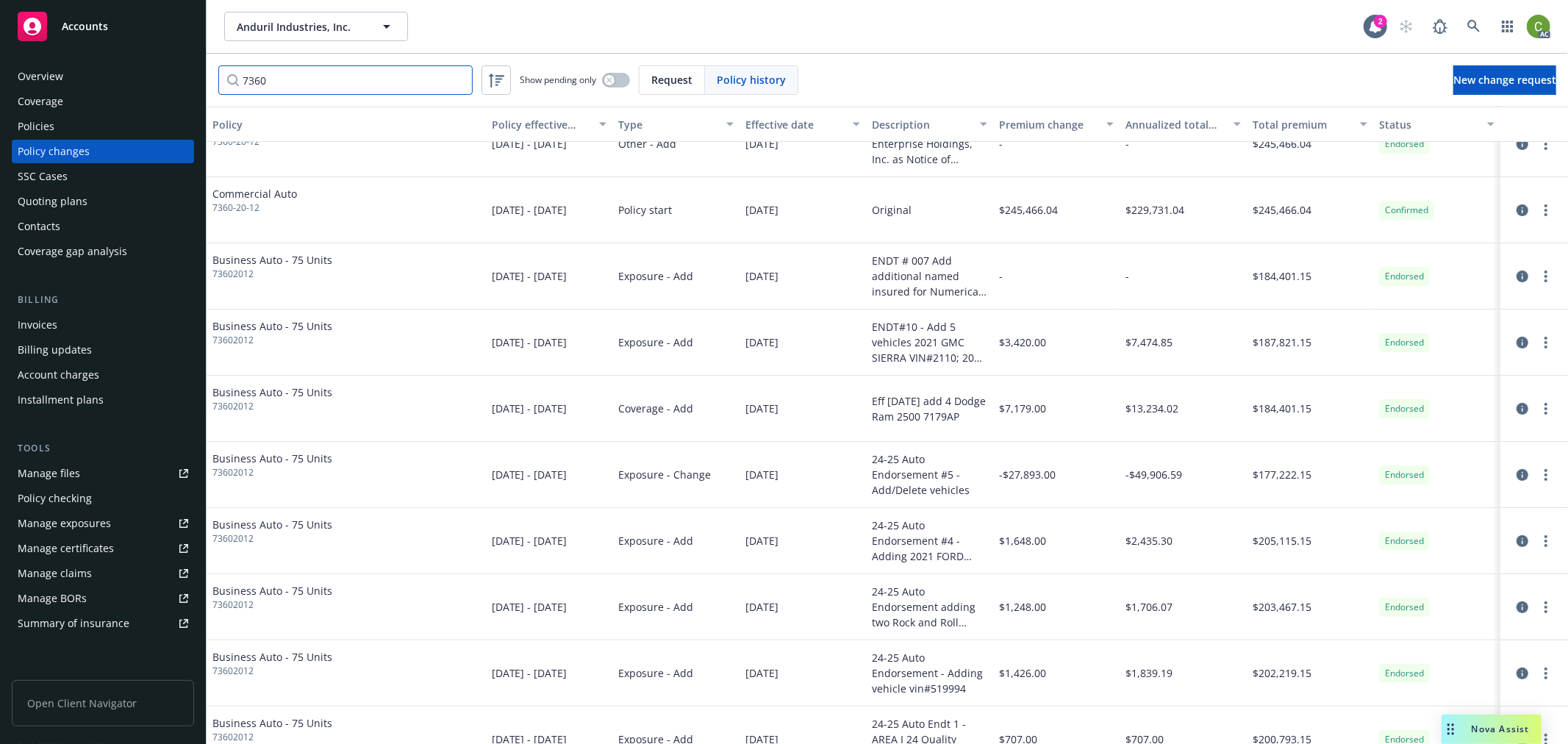
scroll to position [82, 0]
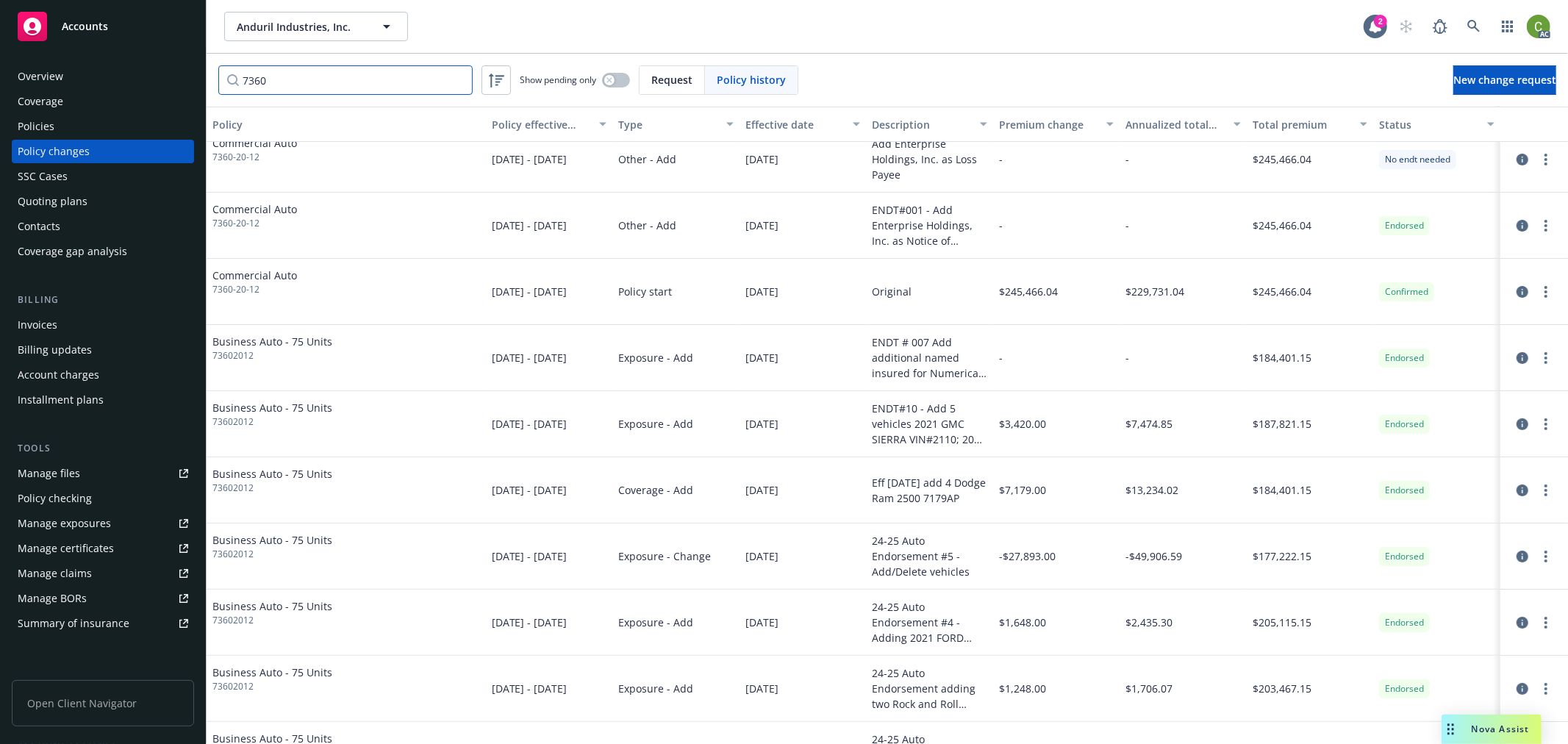
type input "7360"
click at [98, 129] on div "Policies" at bounding box center [103, 126] width 171 height 23
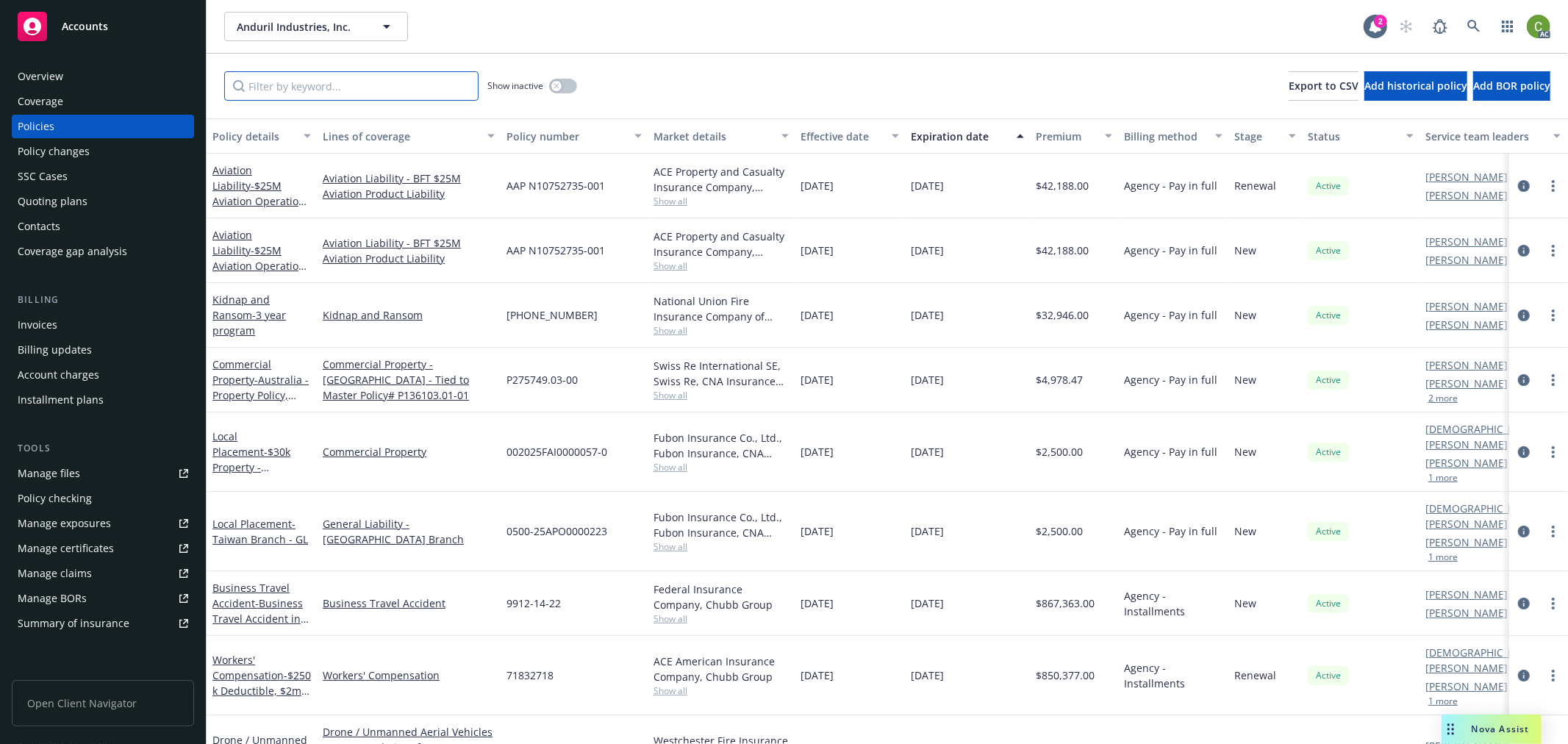
click at [315, 83] on input "Filter by keyword..." at bounding box center [352, 85] width 255 height 29
paste input "7360-20-12"
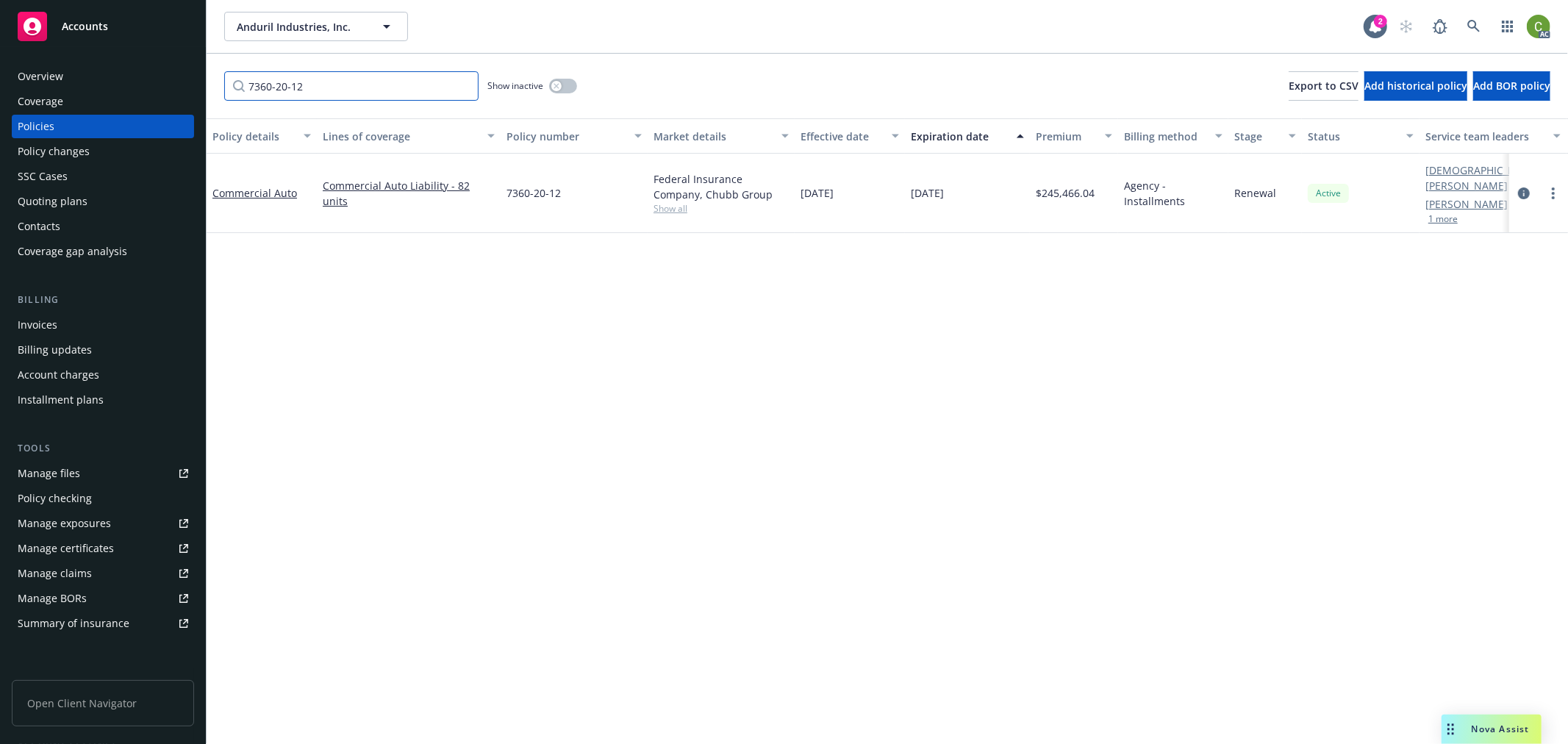
type input "7360-20-12"
click at [556, 83] on icon "button" at bounding box center [556, 85] width 6 height 6
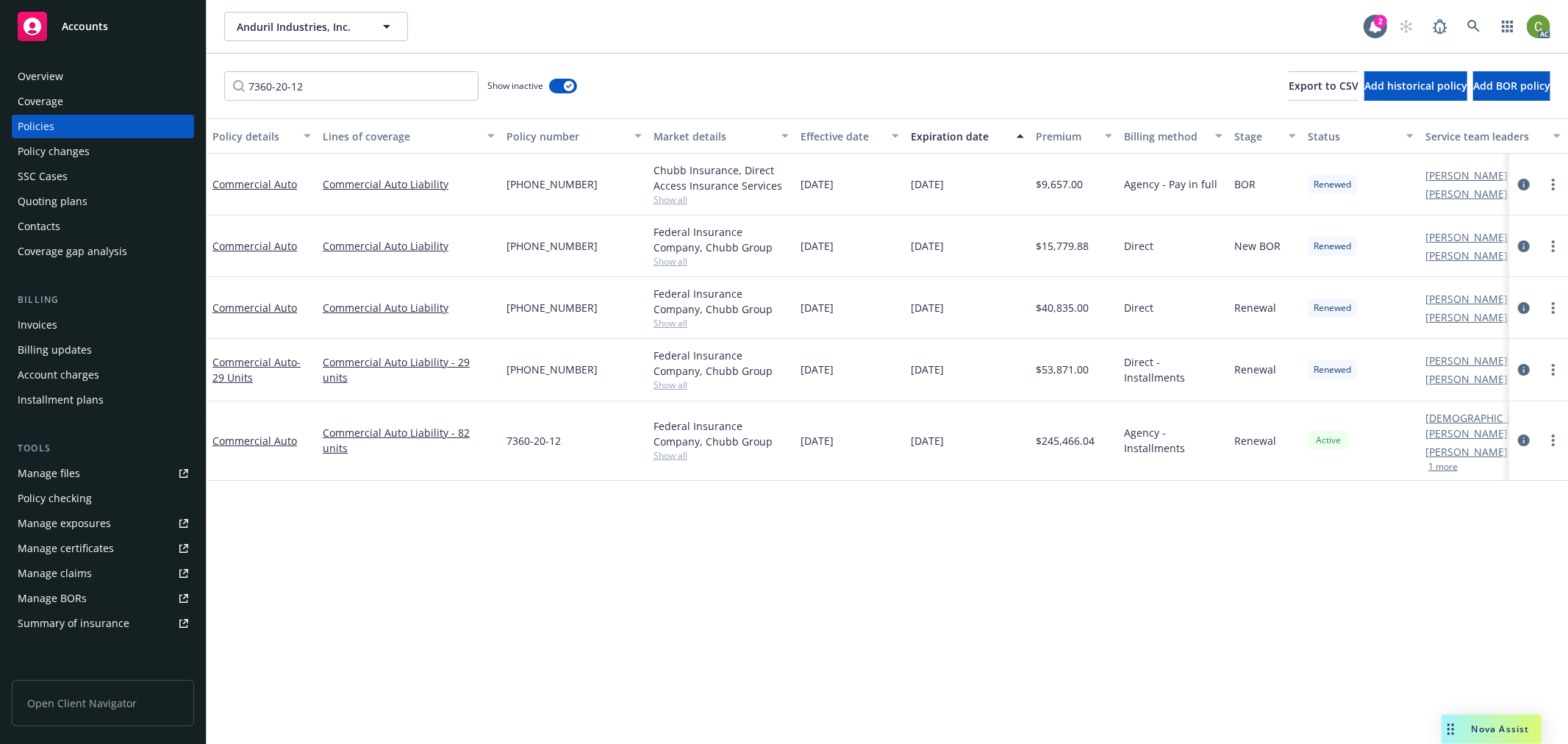
click at [47, 147] on div "Policy changes" at bounding box center [53, 151] width 72 height 23
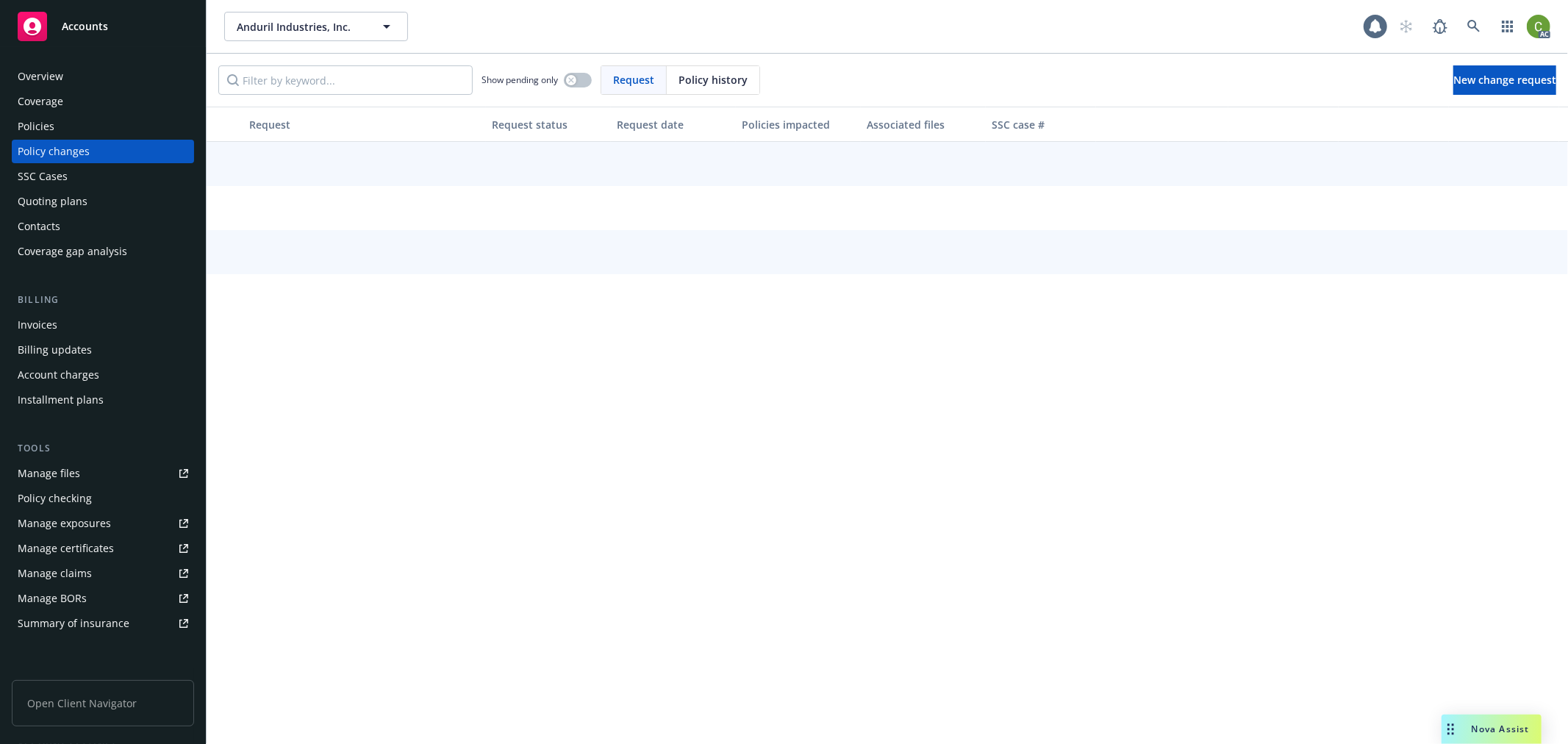
click at [691, 78] on span "Policy history" at bounding box center [714, 79] width 69 height 15
click at [383, 82] on input "Filter by keyword..." at bounding box center [345, 80] width 255 height 29
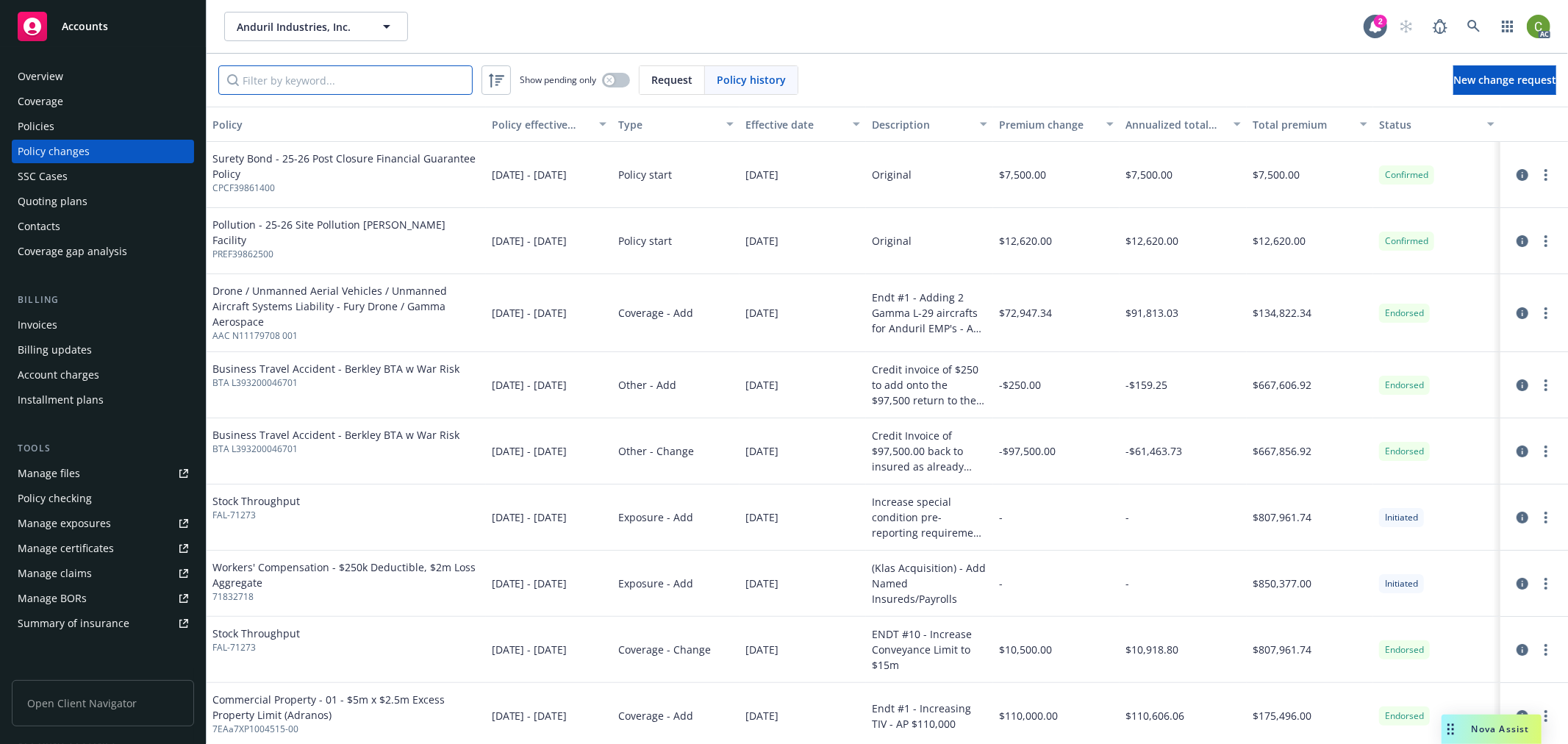
click at [419, 78] on input "Filter by keyword..." at bounding box center [345, 80] width 255 height 29
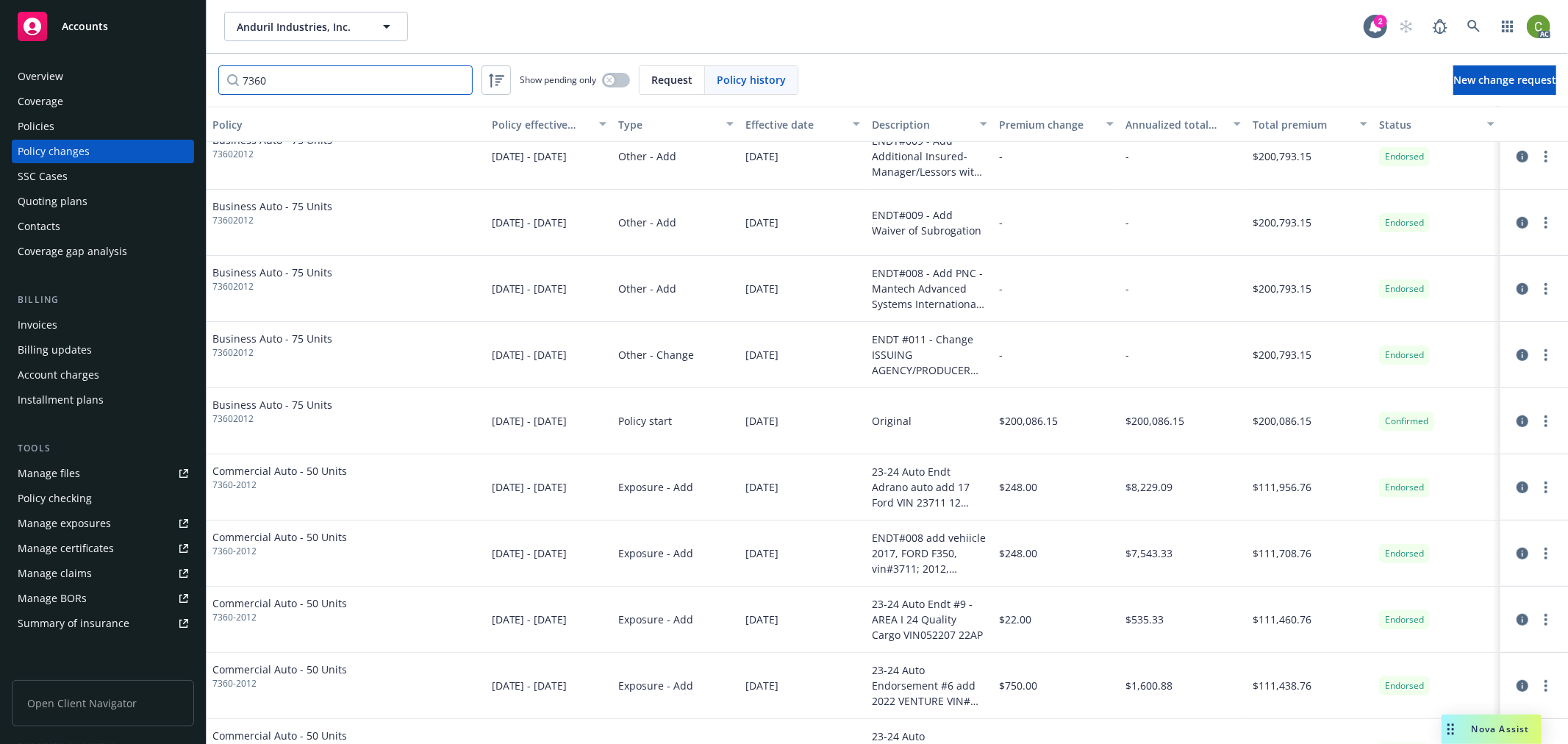
scroll to position [817, 0]
type input "7360"
click at [1491, 29] on div "AC" at bounding box center [1471, 26] width 158 height 29
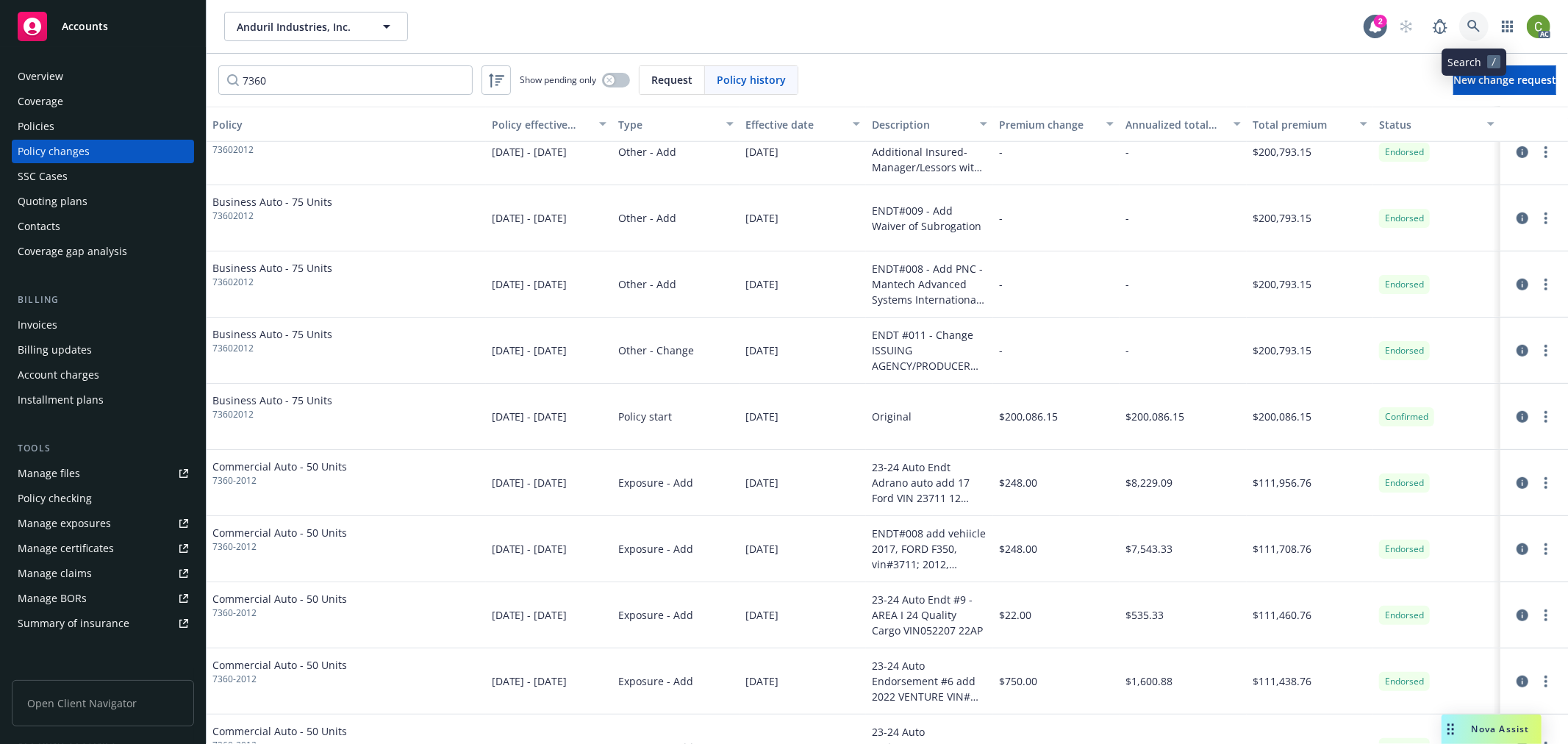
click at [1475, 29] on icon at bounding box center [1474, 26] width 13 height 13
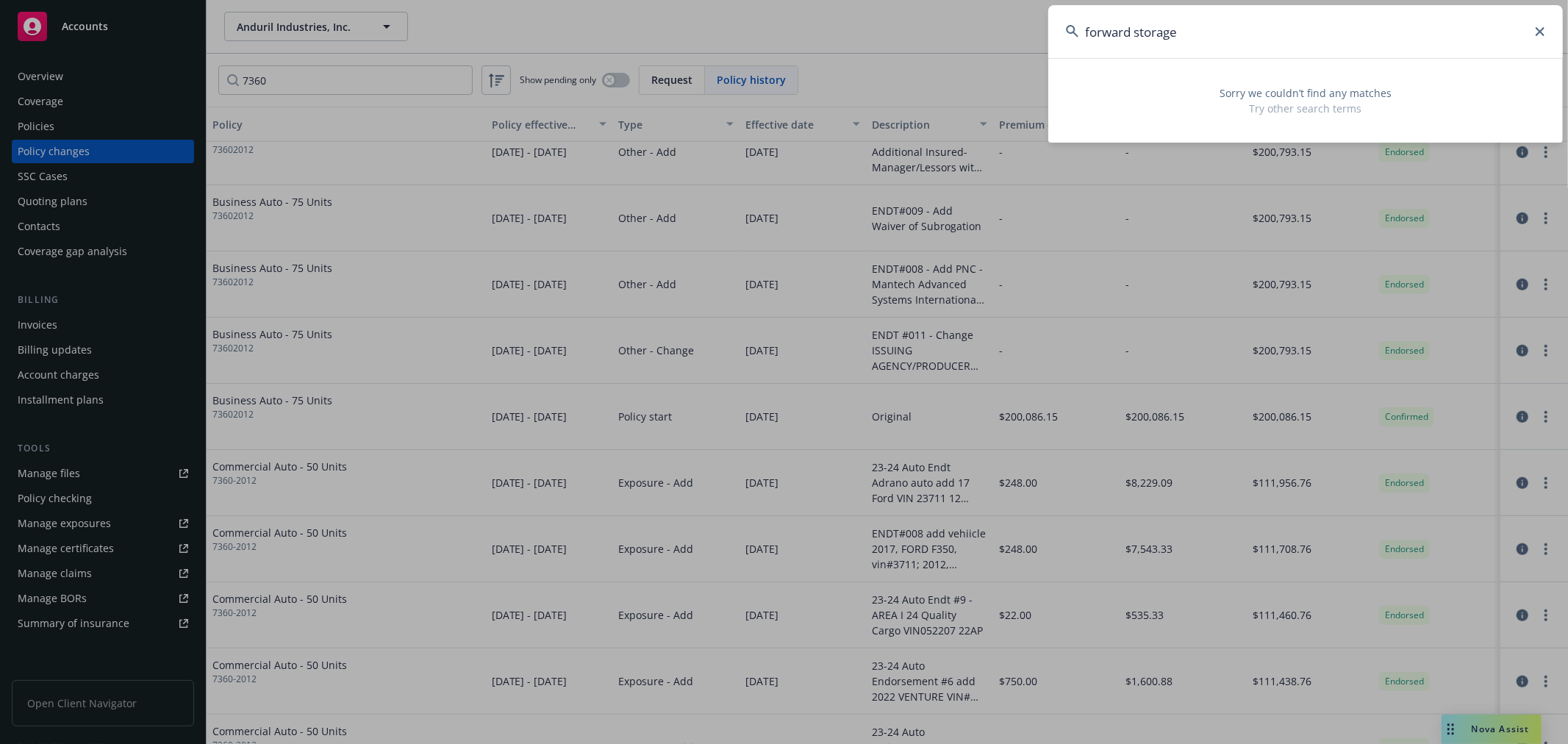
type input "forward storage"
click at [1232, 30] on input "forward storage" at bounding box center [1305, 31] width 514 height 53
drag, startPoint x: 1243, startPoint y: 35, endPoint x: 542, endPoint y: 57, distance: 701.3
click at [542, 54] on div "forward storage Sorry we couldn’t find any matches Try other search terms" at bounding box center [784, 372] width 1568 height 744
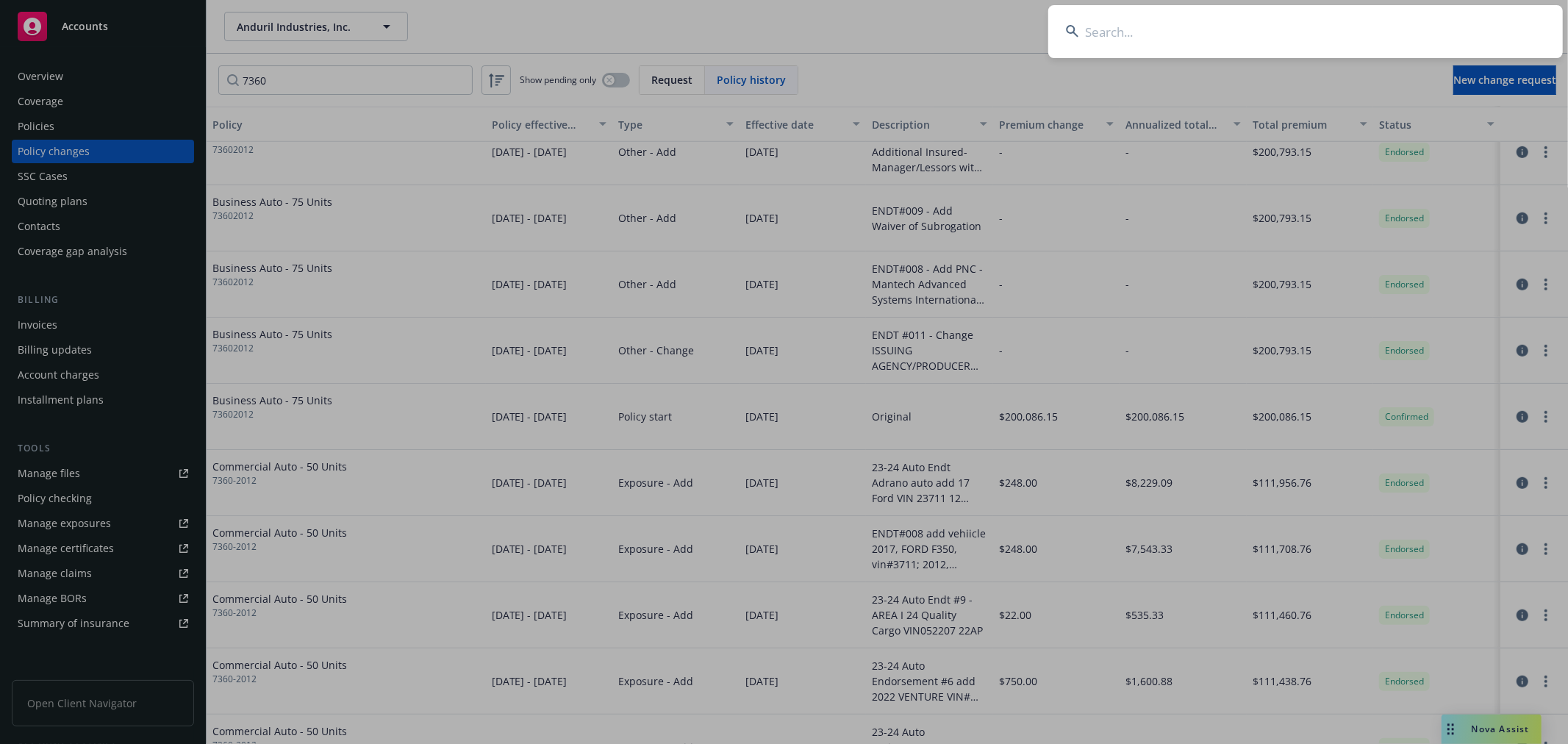
click at [1313, 23] on input at bounding box center [1305, 31] width 514 height 53
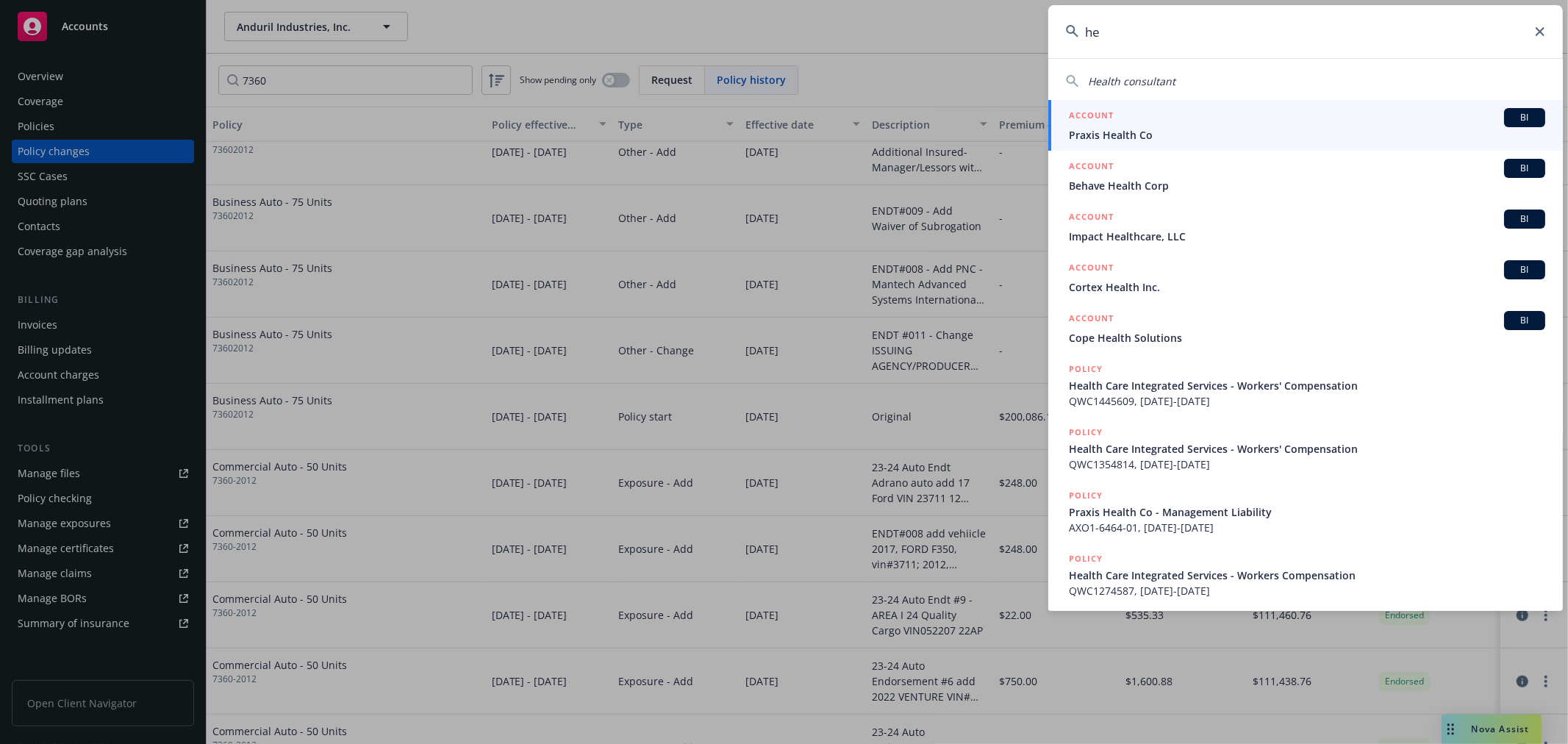
type input "h"
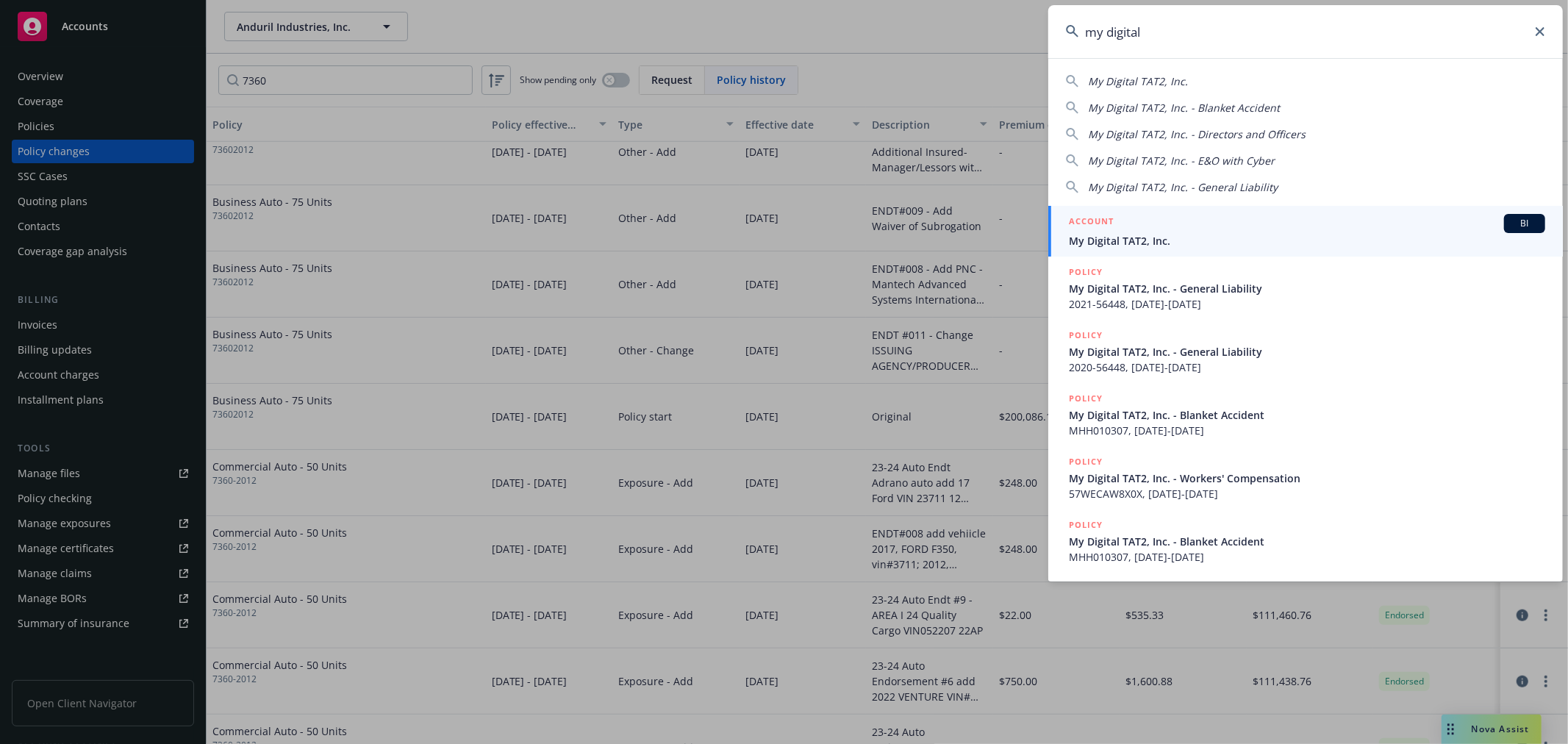
type input "my digital"
click at [1133, 235] on span "My Digital TAT2, Inc." at bounding box center [1306, 240] width 476 height 15
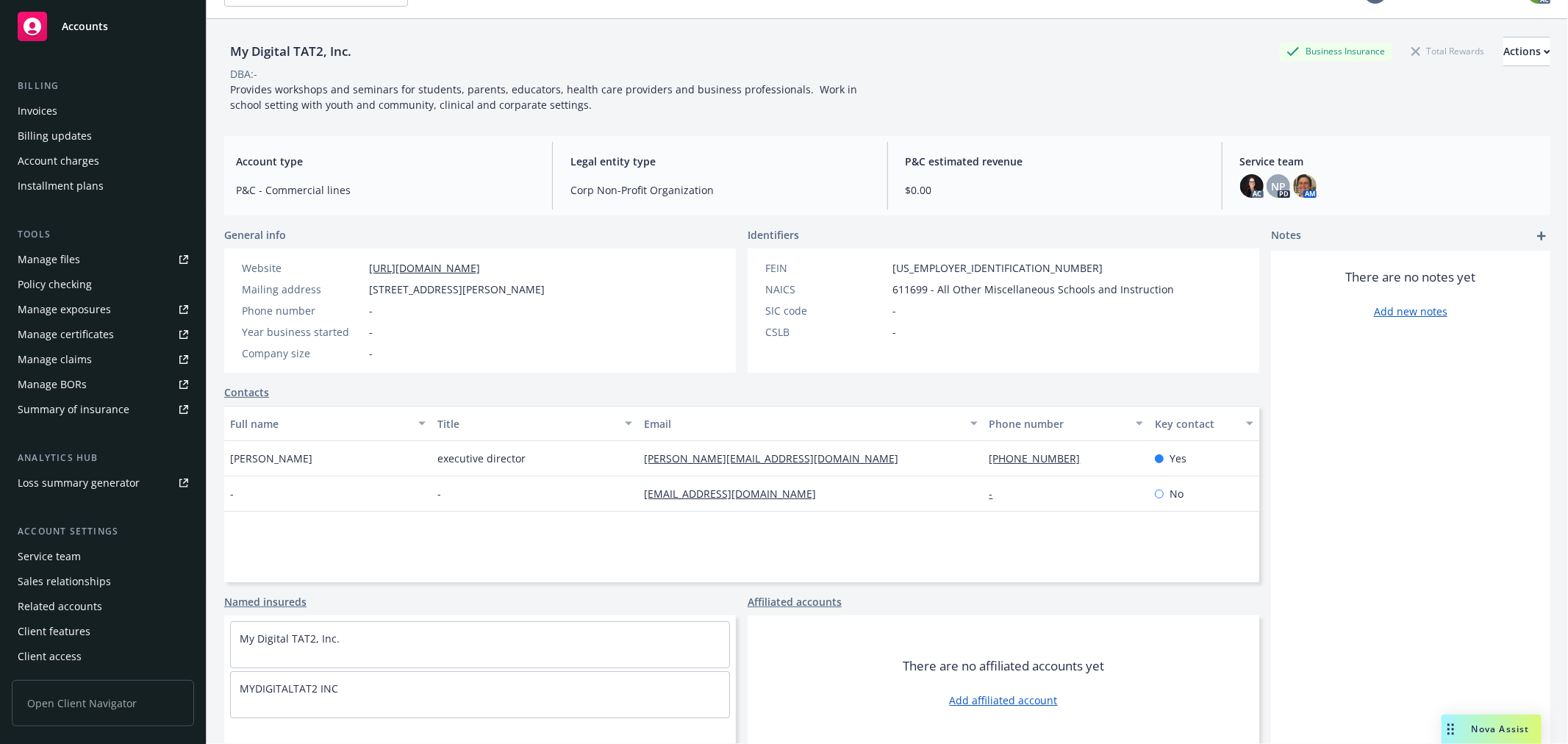
scroll to position [53, 0]
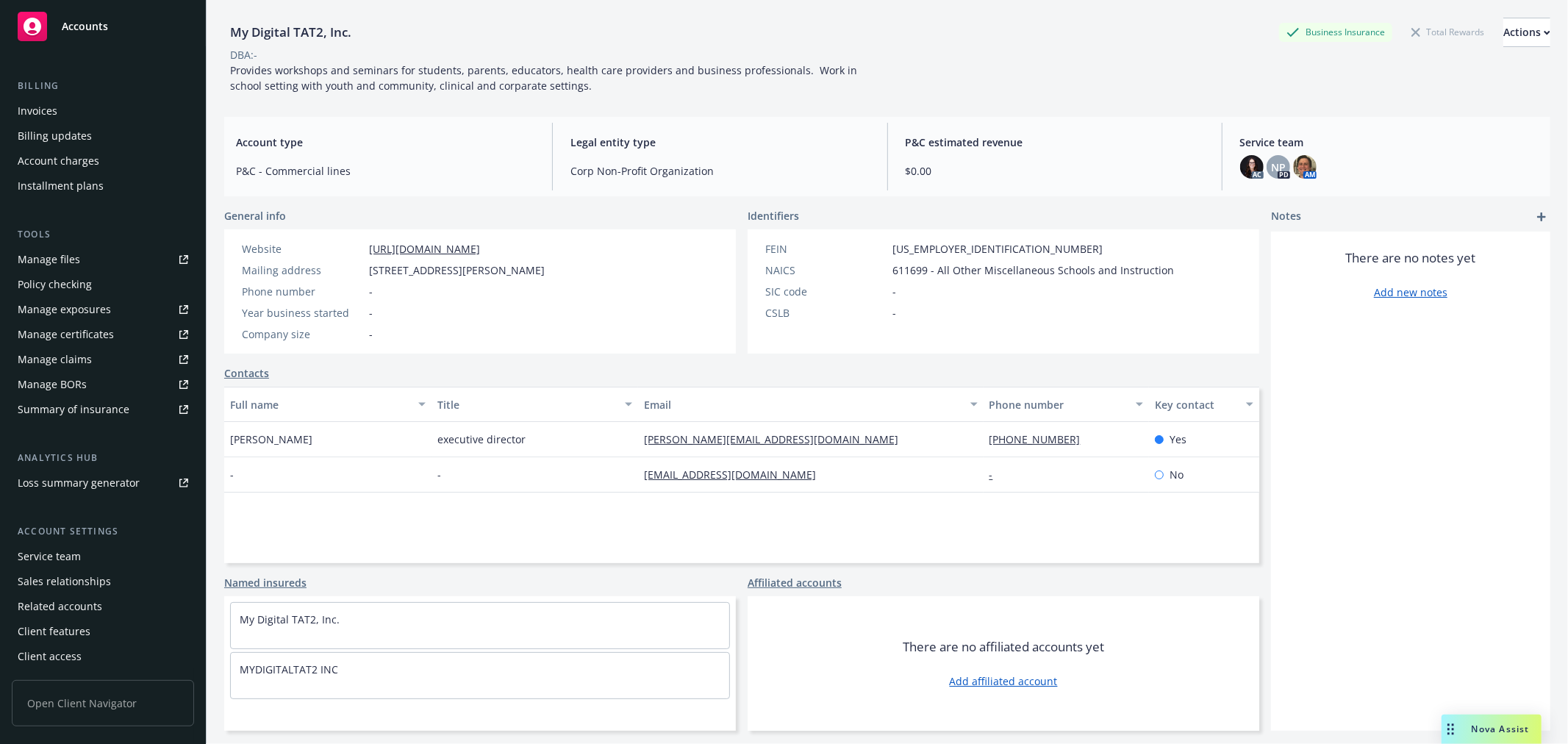
click at [77, 23] on span "Accounts" at bounding box center [85, 26] width 46 height 12
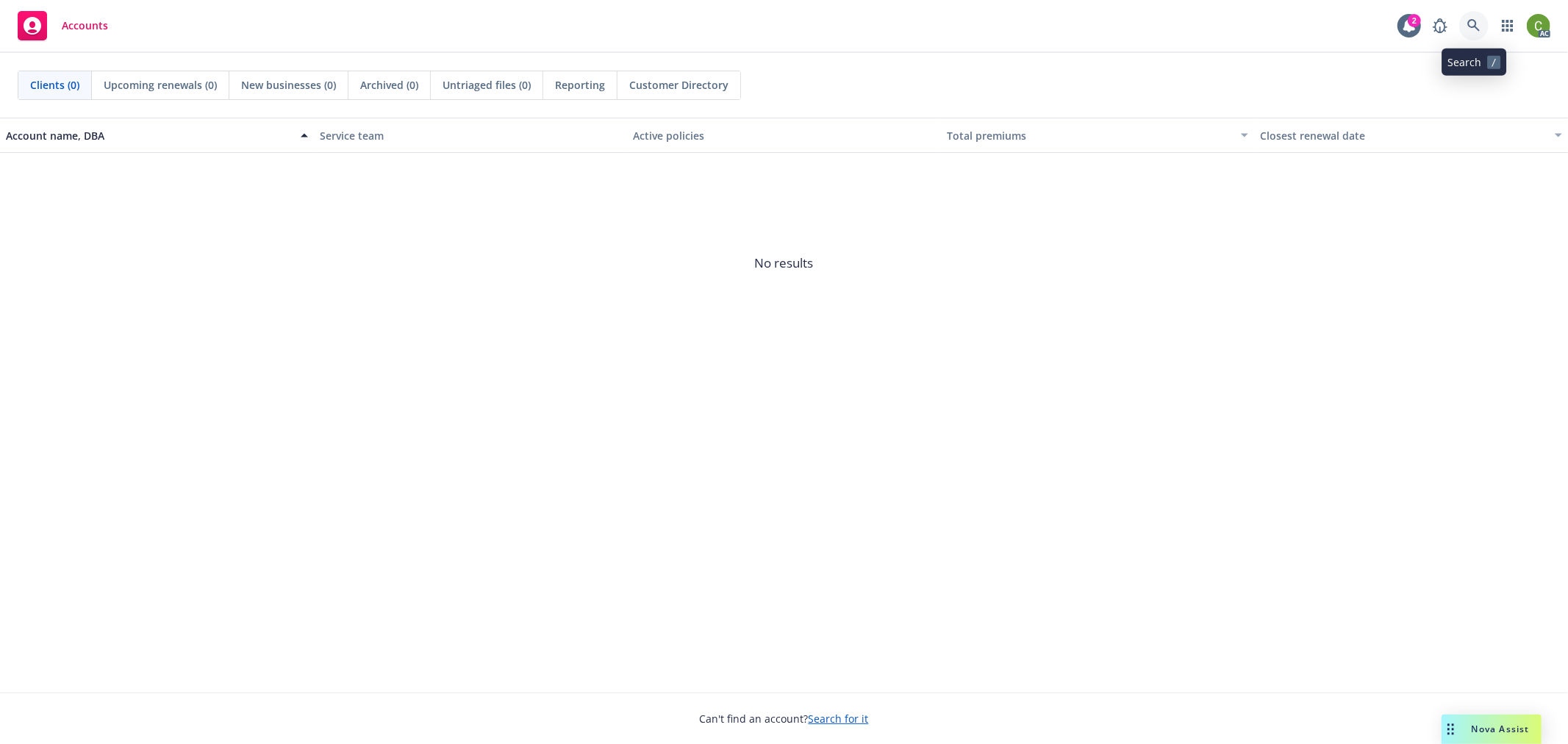
click at [1475, 22] on icon at bounding box center [1474, 25] width 13 height 13
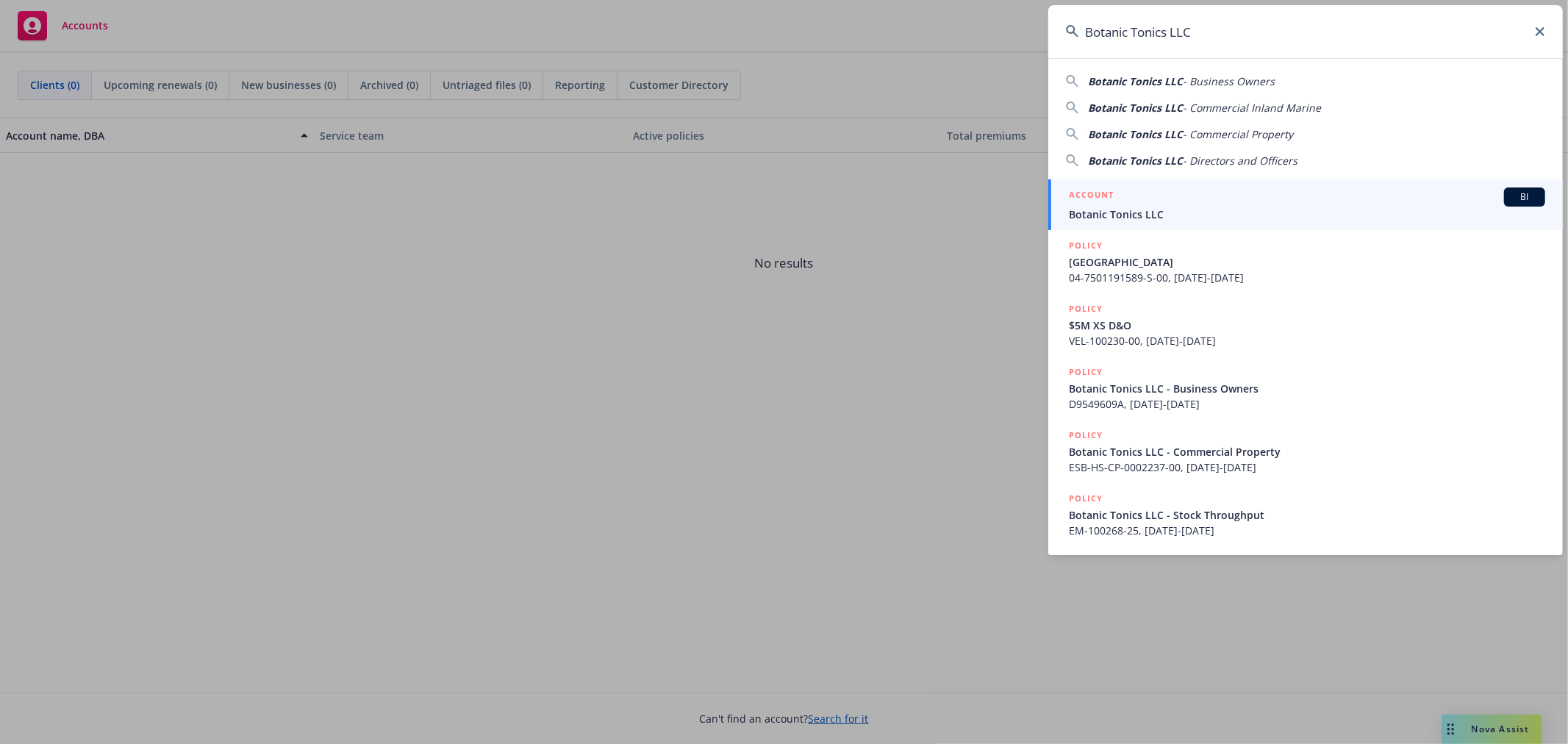
type input "Botanic Tonics LLC"
click at [1158, 196] on div "ACCOUNT BI" at bounding box center [1306, 197] width 476 height 19
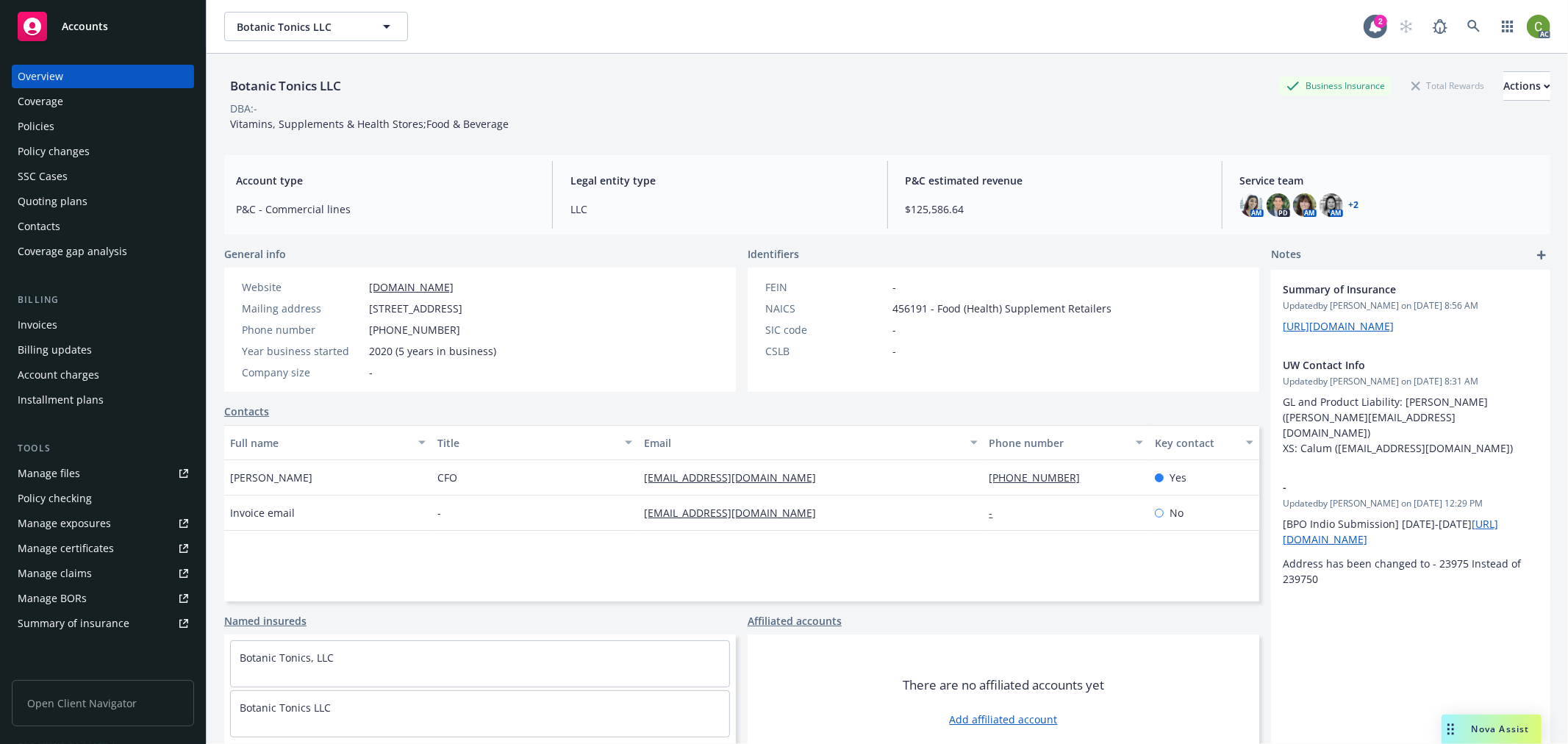
click at [69, 327] on div "Invoices" at bounding box center [103, 325] width 171 height 23
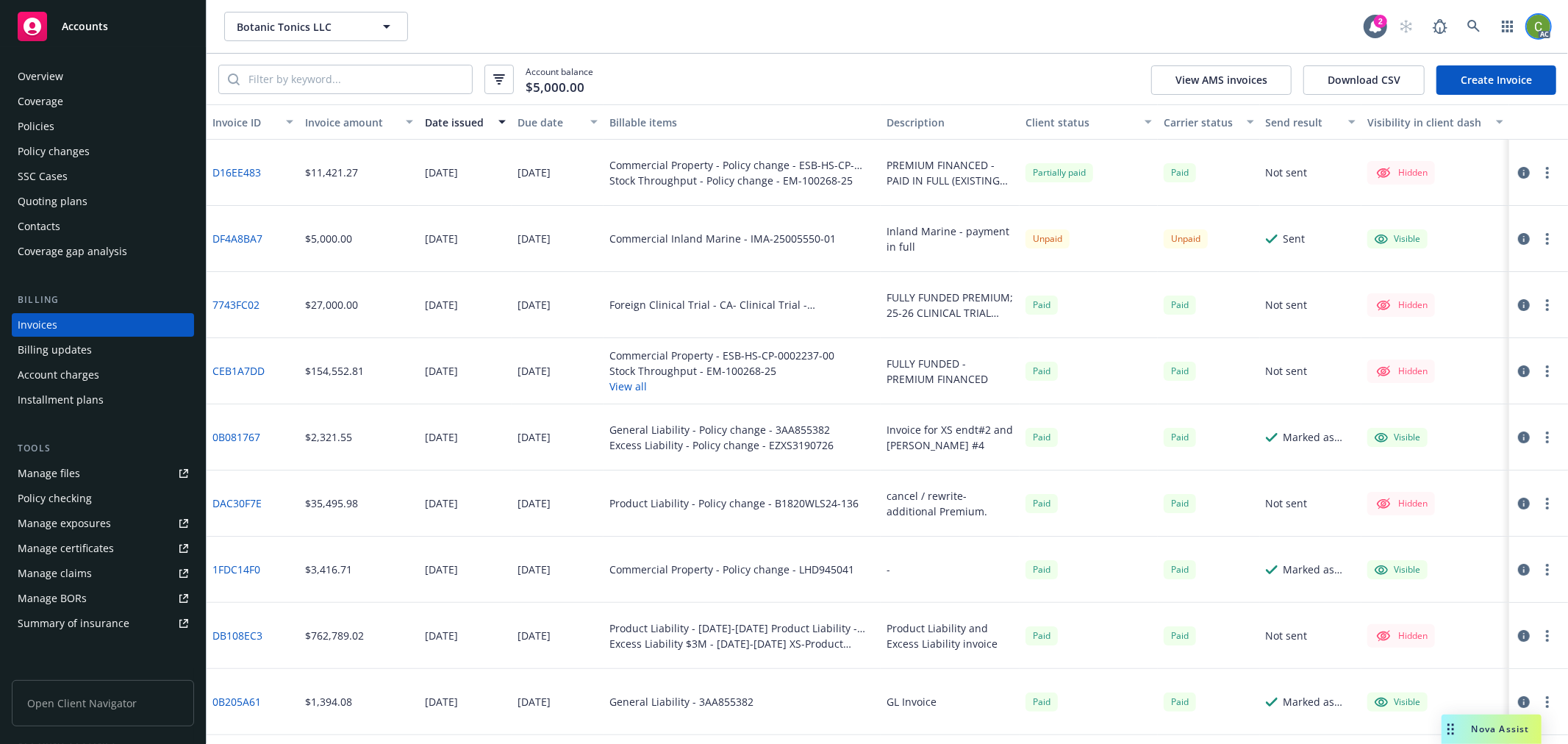
click at [1542, 26] on img at bounding box center [1539, 27] width 23 height 23
click at [1446, 70] on link "Log out" at bounding box center [1476, 66] width 147 height 29
